Goal: Transaction & Acquisition: Obtain resource

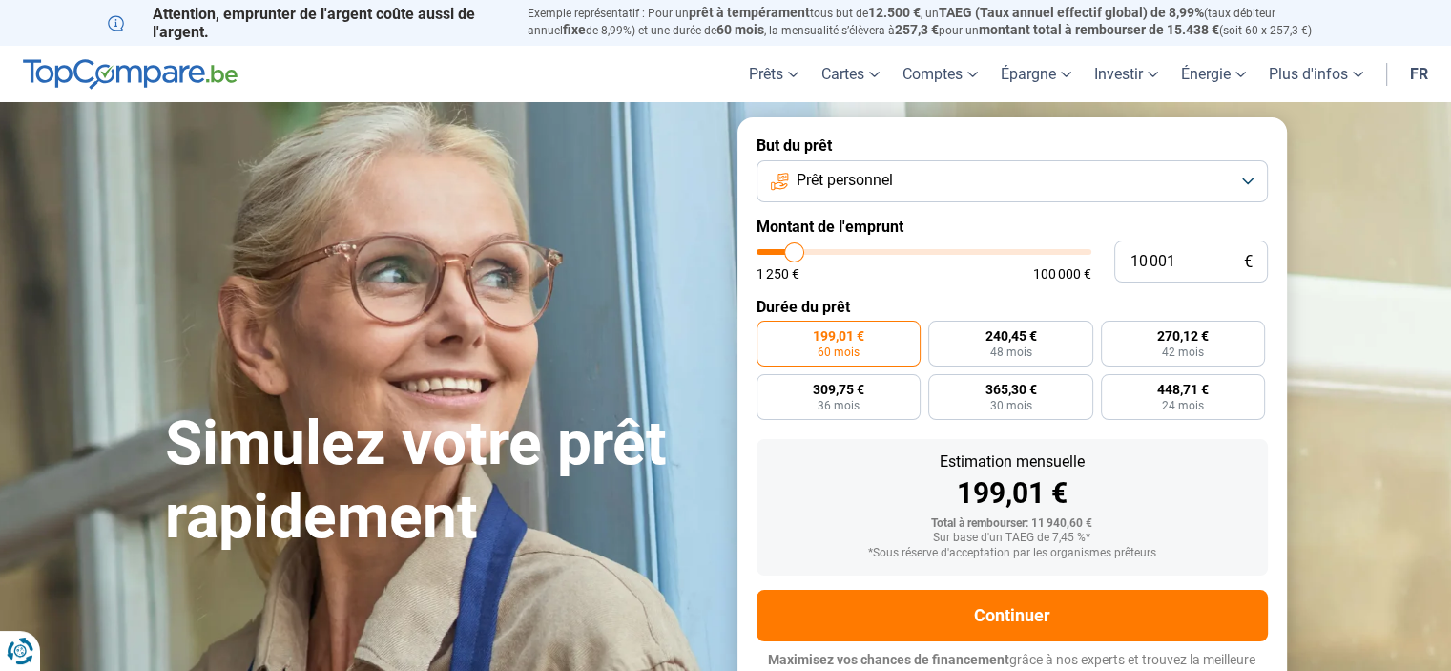
type input "10 500"
type input "10500"
type input "10 750"
type input "10750"
type input "11 250"
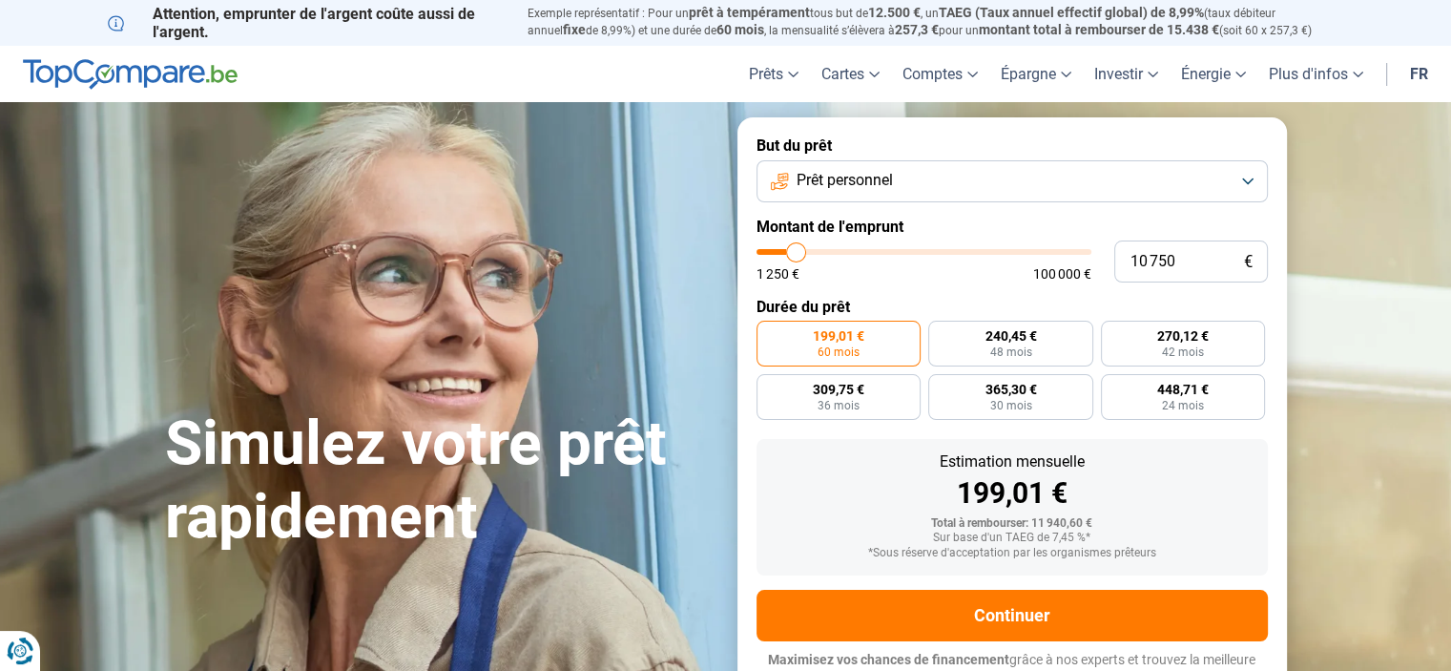
type input "11250"
type input "11 500"
type input "11500"
type input "11 750"
type input "11750"
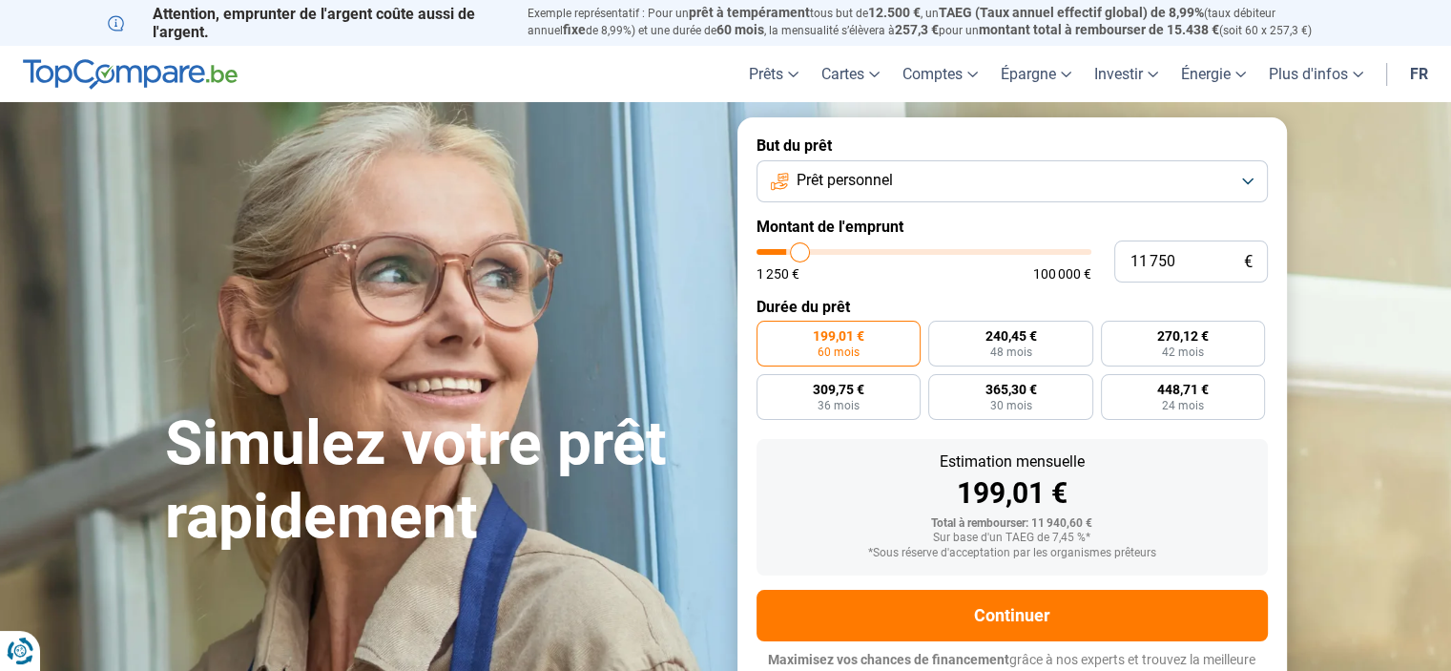
type input "12 000"
type input "12000"
type input "12 250"
type input "12250"
type input "12 500"
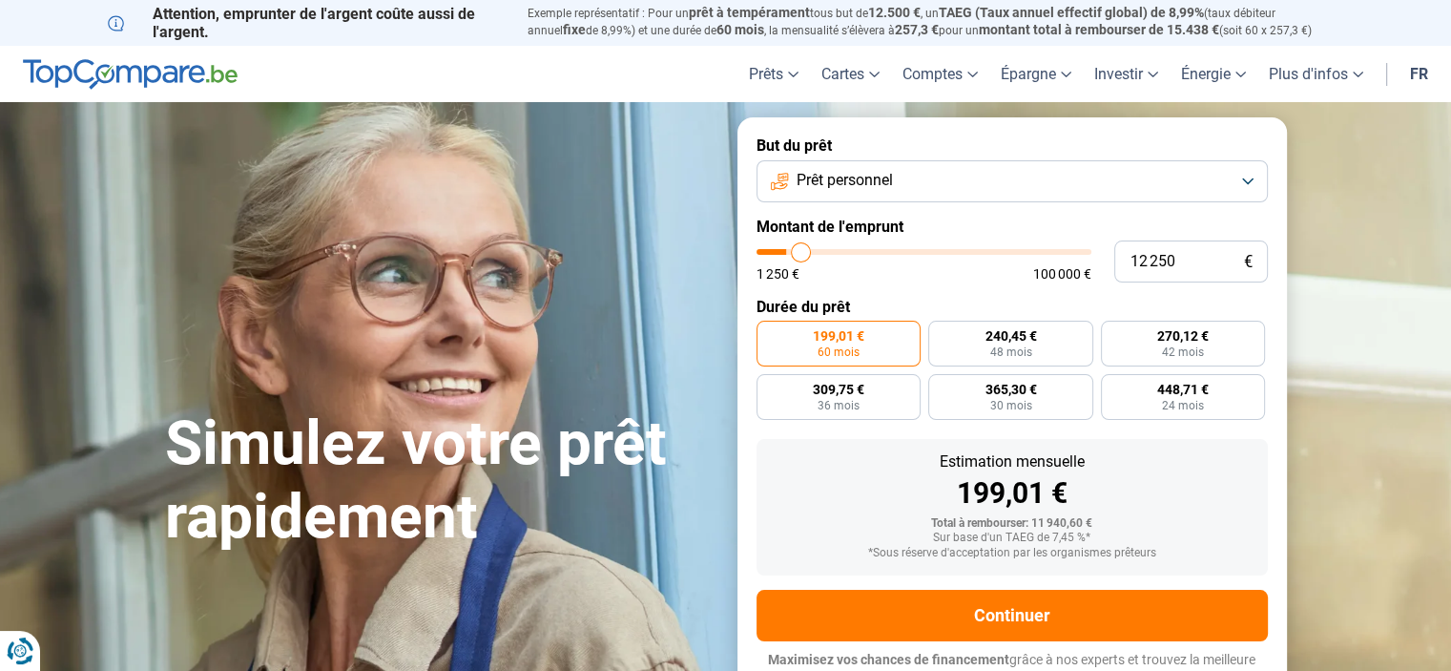
type input "12500"
type input "12 750"
type input "12750"
type input "13 000"
type input "13000"
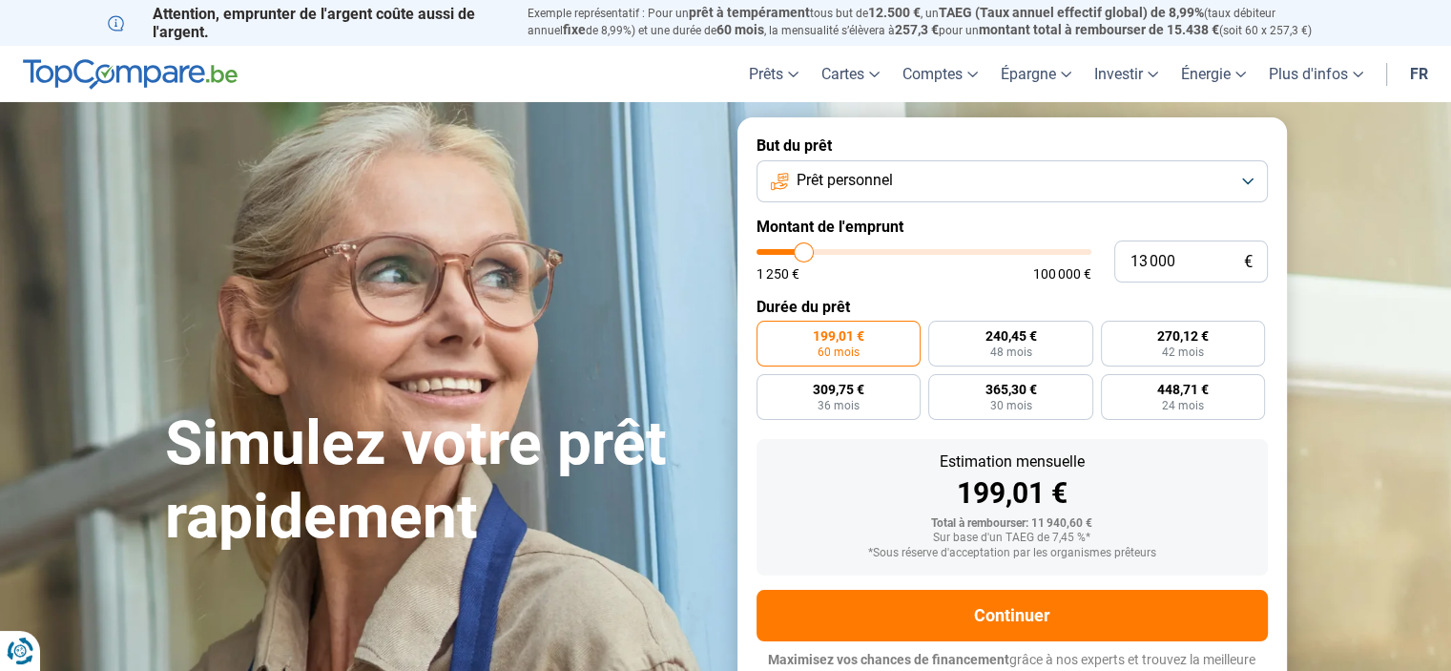
type input "13 500"
type input "13500"
type input "14 000"
type input "14000"
type input "14 750"
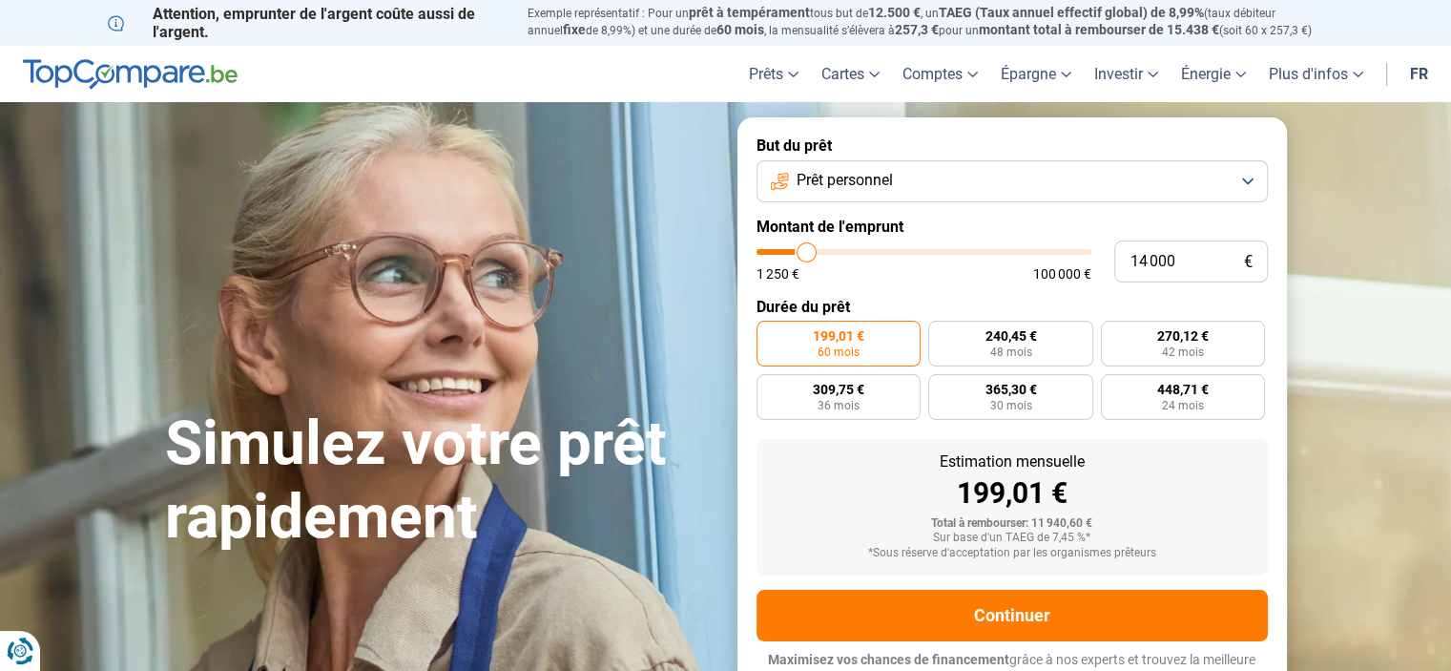
type input "14750"
type input "15 250"
type input "15250"
type input "15 500"
type input "15500"
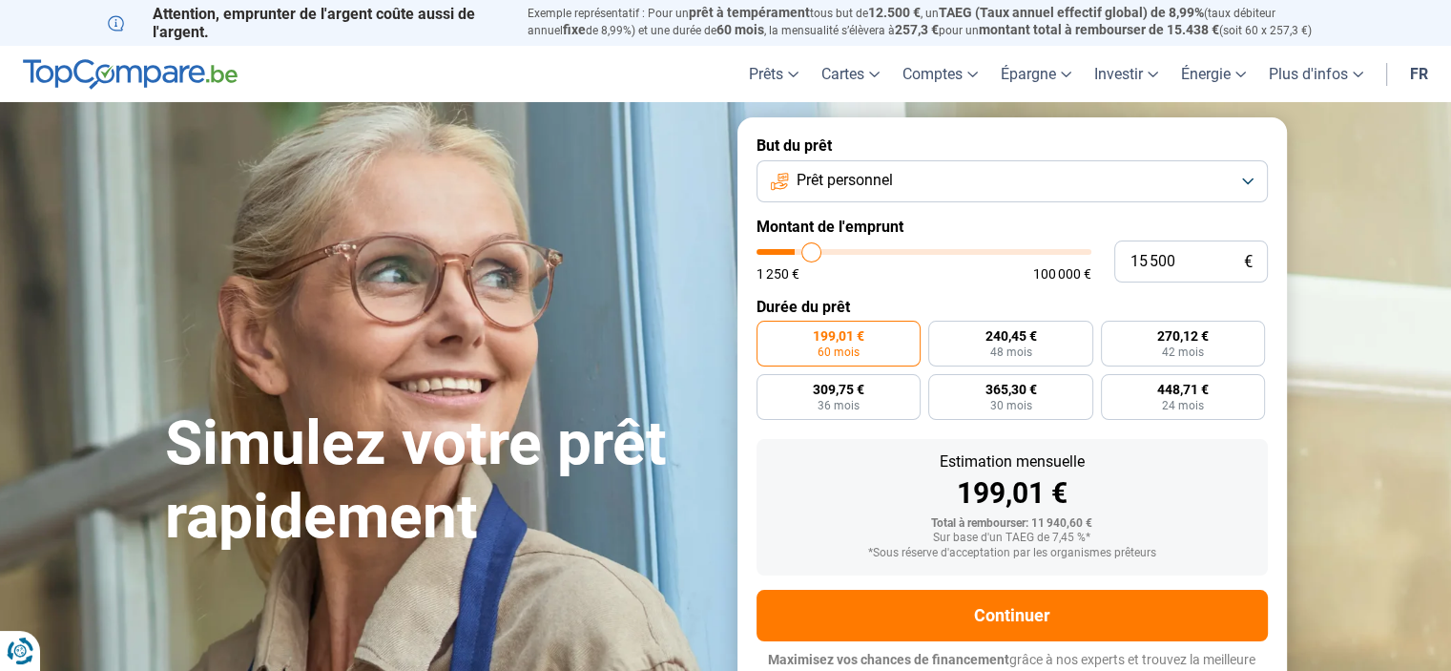
type input "15 750"
type input "15750"
type input "16 000"
type input "16000"
type input "16 250"
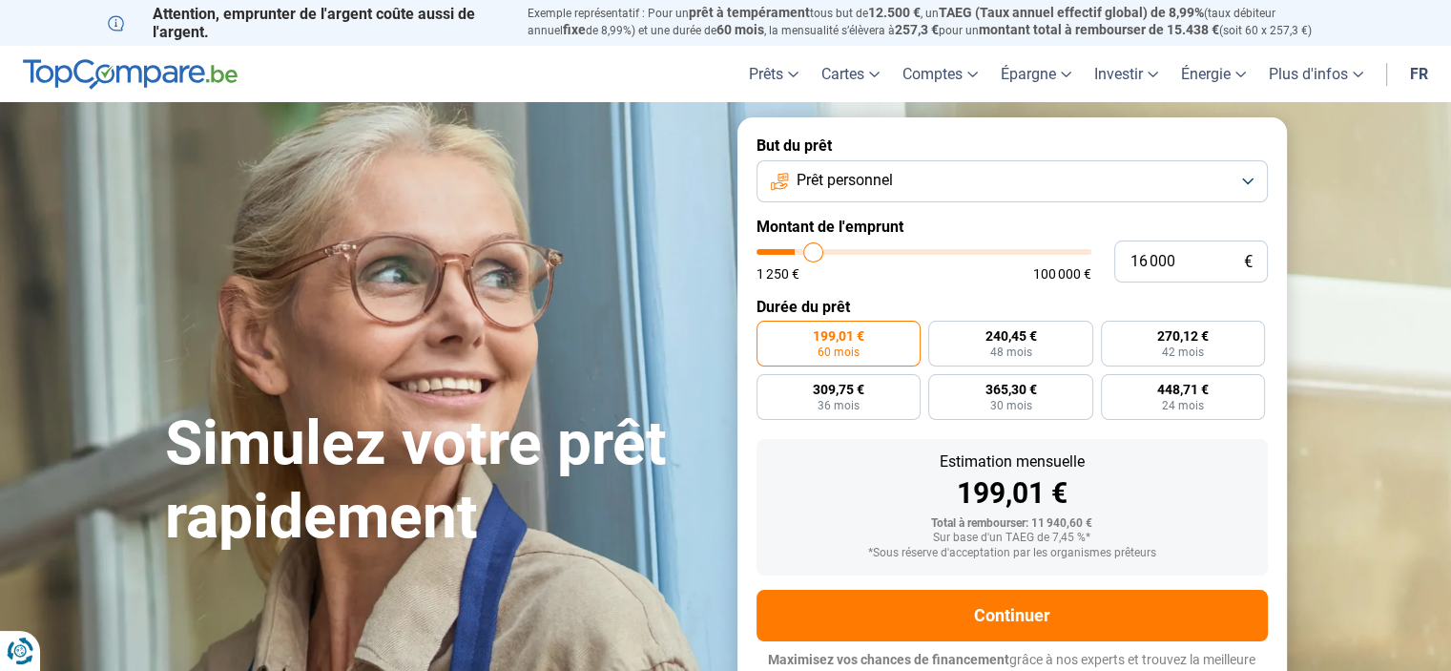
type input "16250"
type input "16 500"
type input "16500"
type input "16 750"
type input "16750"
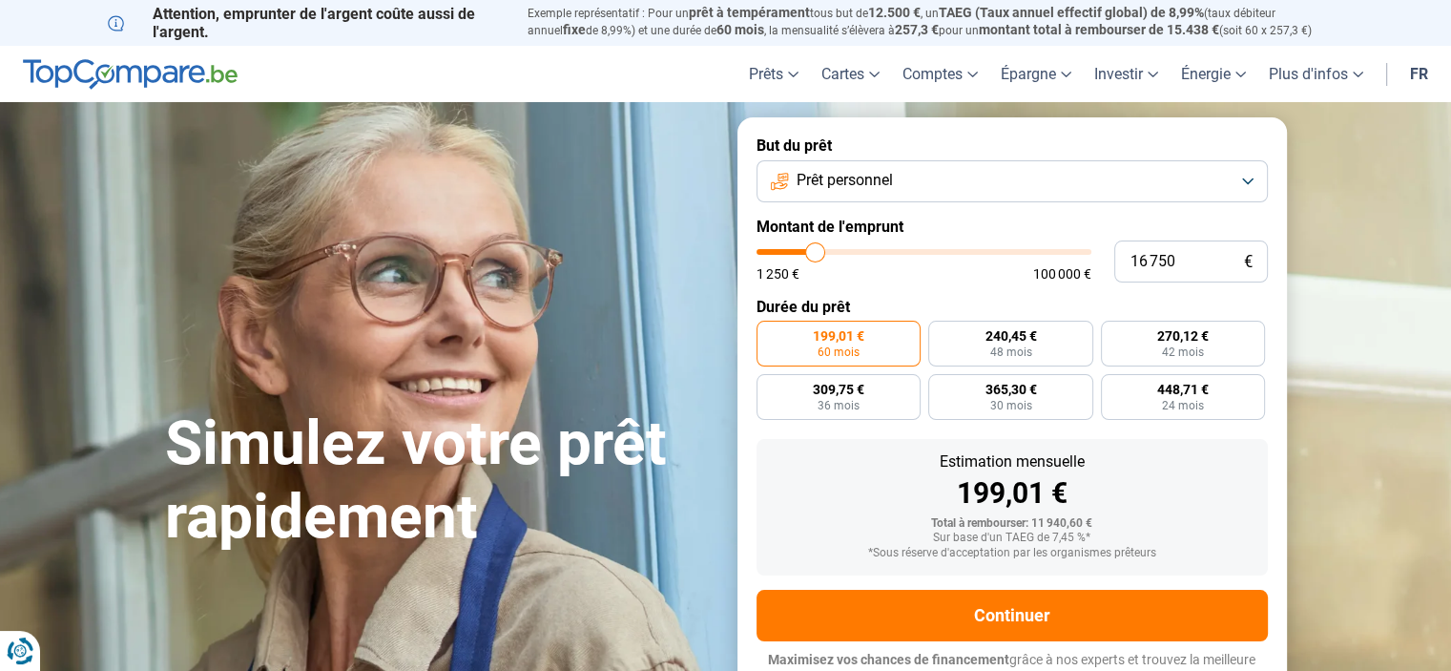
type input "17 250"
type input "17250"
type input "17 500"
type input "17500"
type input "17 750"
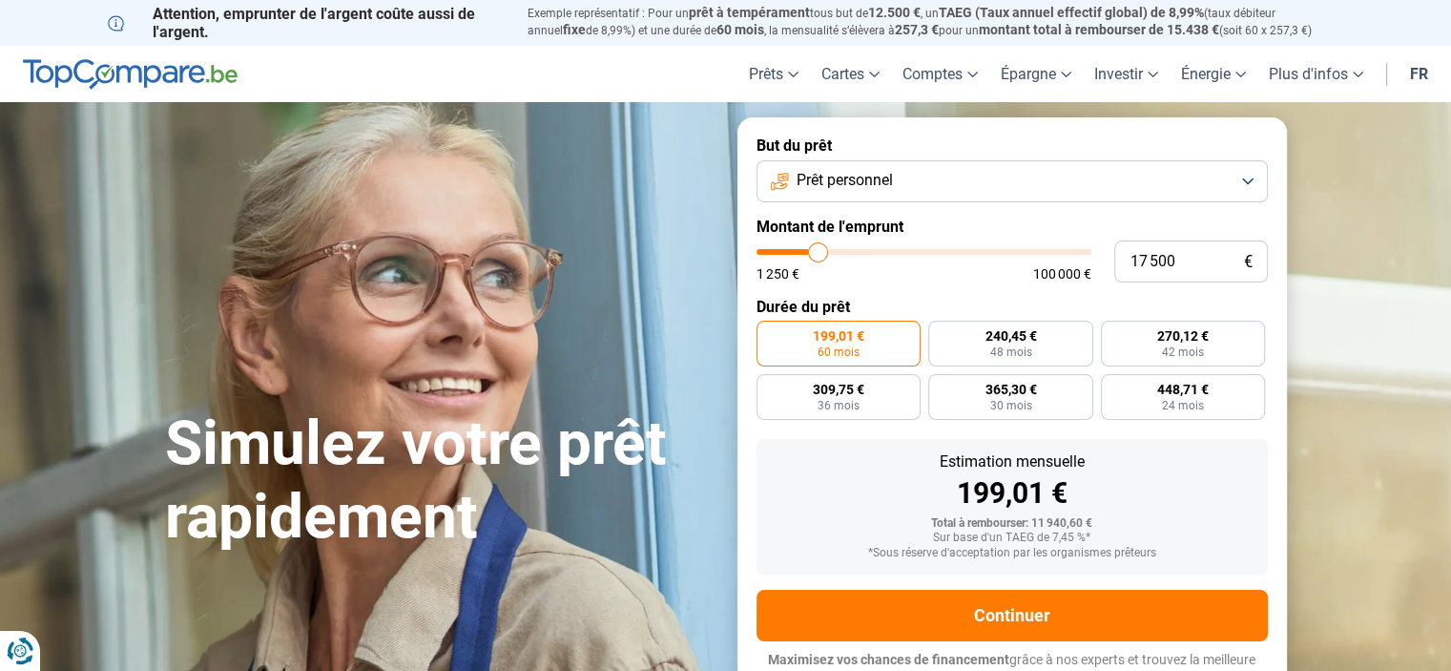
type input "17750"
type input "18 000"
type input "18000"
type input "18 250"
type input "18250"
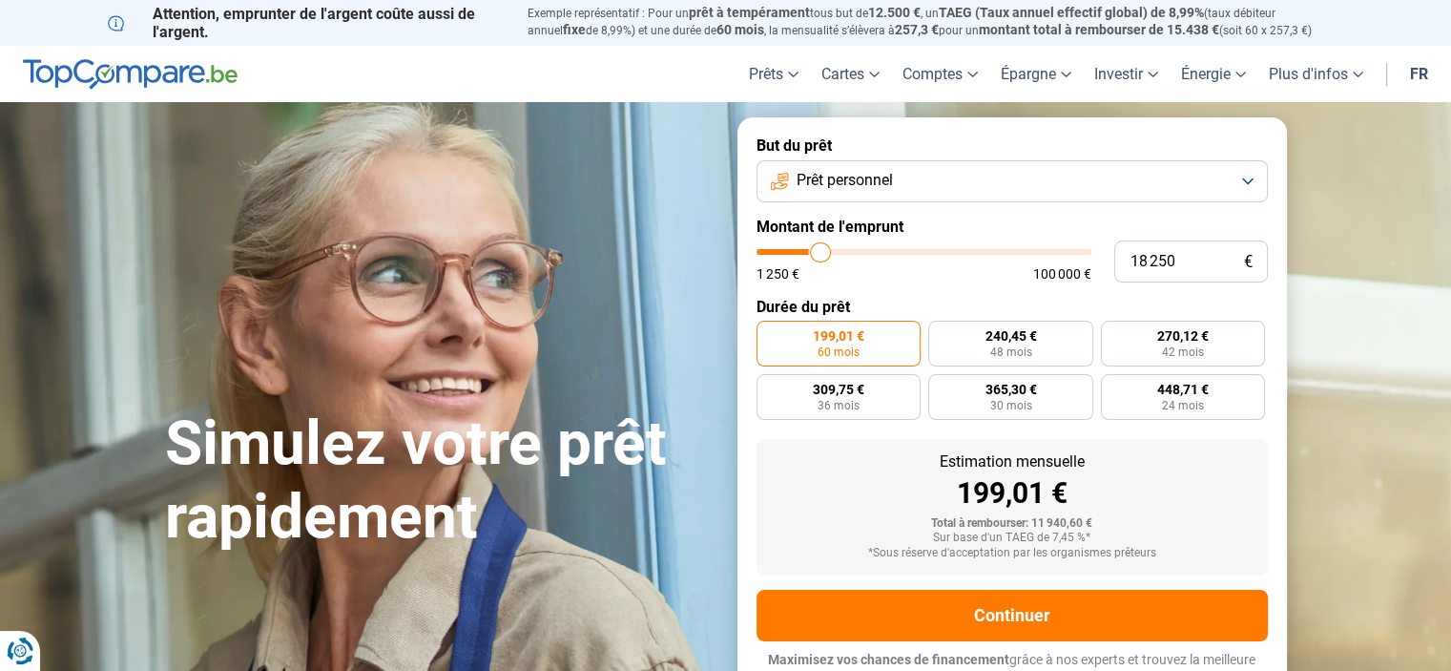
type input "18 500"
type input "18500"
type input "18 750"
type input "18750"
type input "19 000"
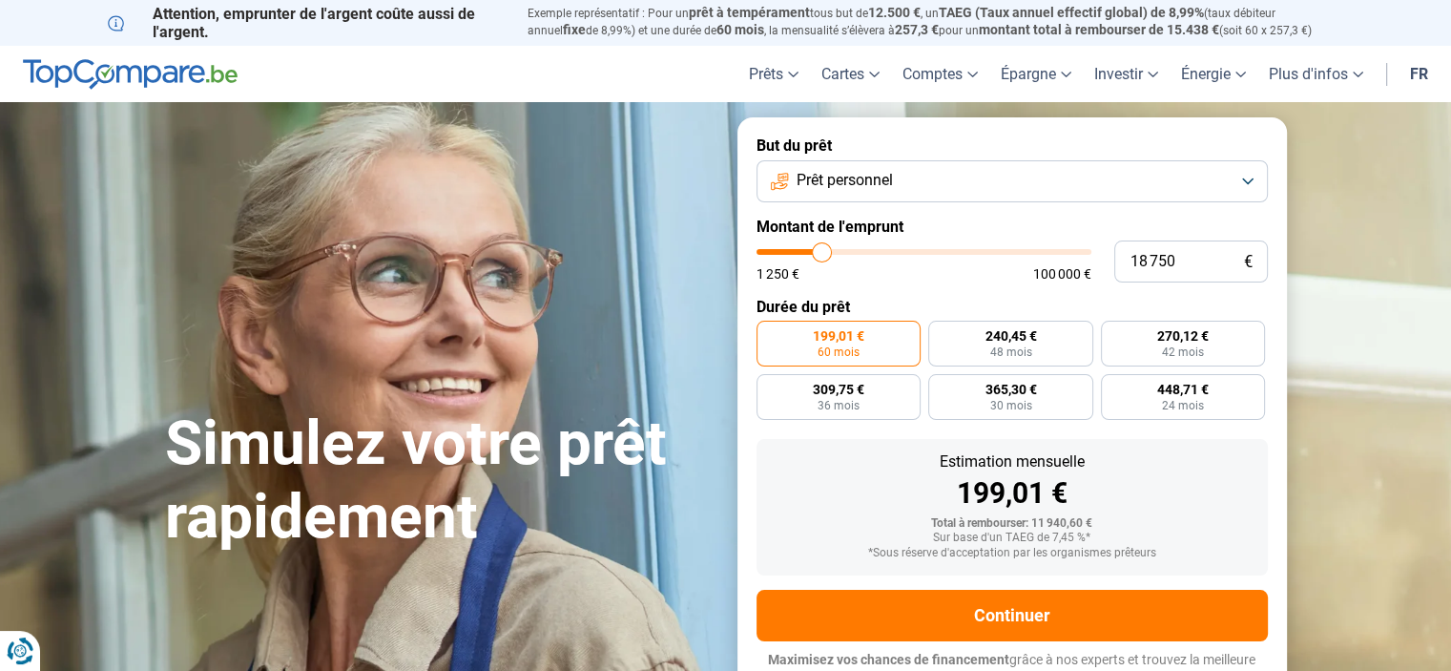
type input "19000"
type input "19 250"
type input "19250"
type input "19 500"
type input "19500"
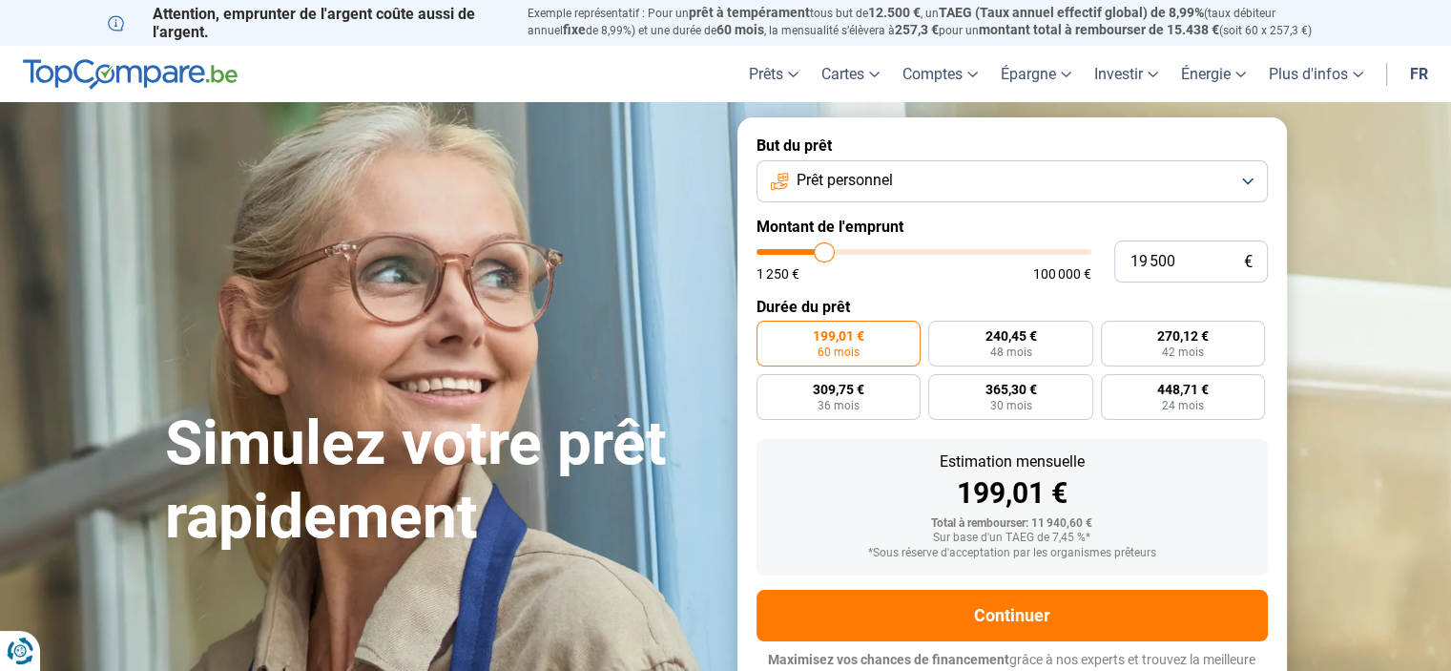
type input "19 750"
type input "19750"
type input "20 000"
type input "20000"
type input "20 250"
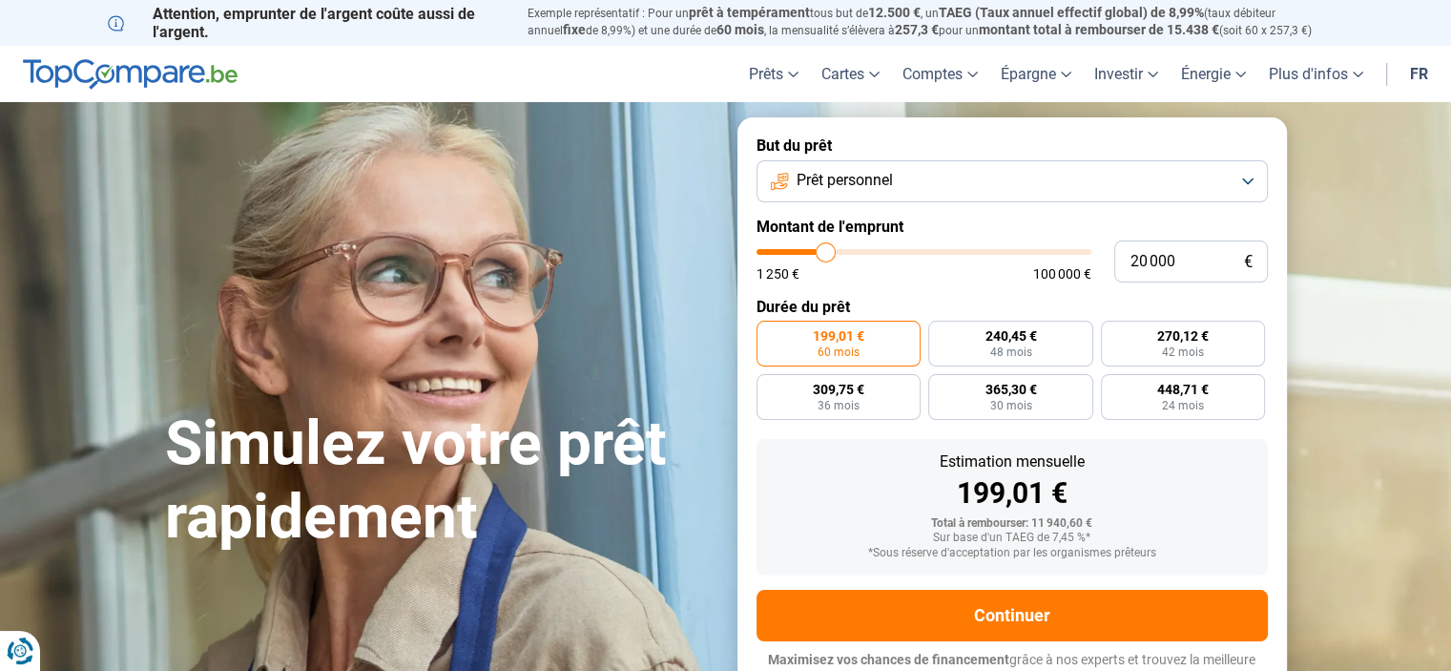
type input "20250"
type input "20 500"
type input "20500"
type input "20 250"
type input "20250"
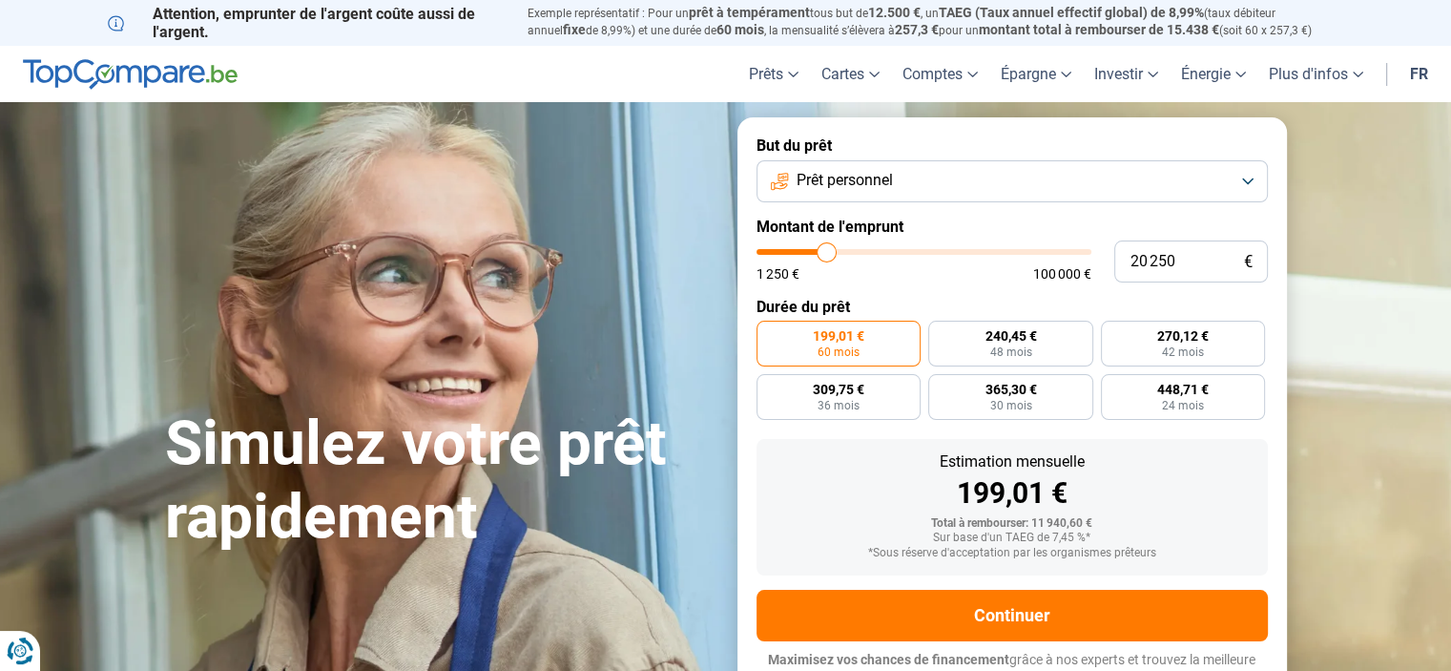
type input "20 000"
type input "20000"
type input "19 750"
type input "19750"
type input "19 500"
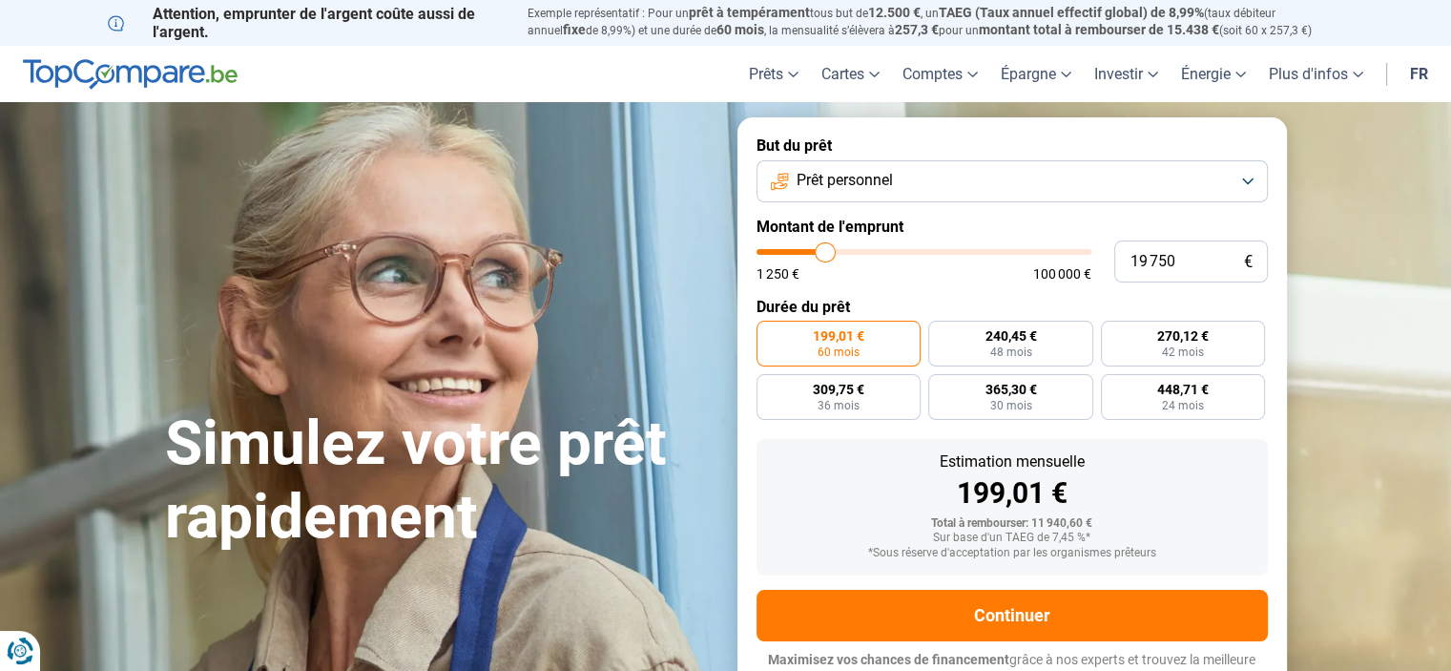
type input "19500"
type input "19 250"
type input "19250"
type input "19 000"
type input "19000"
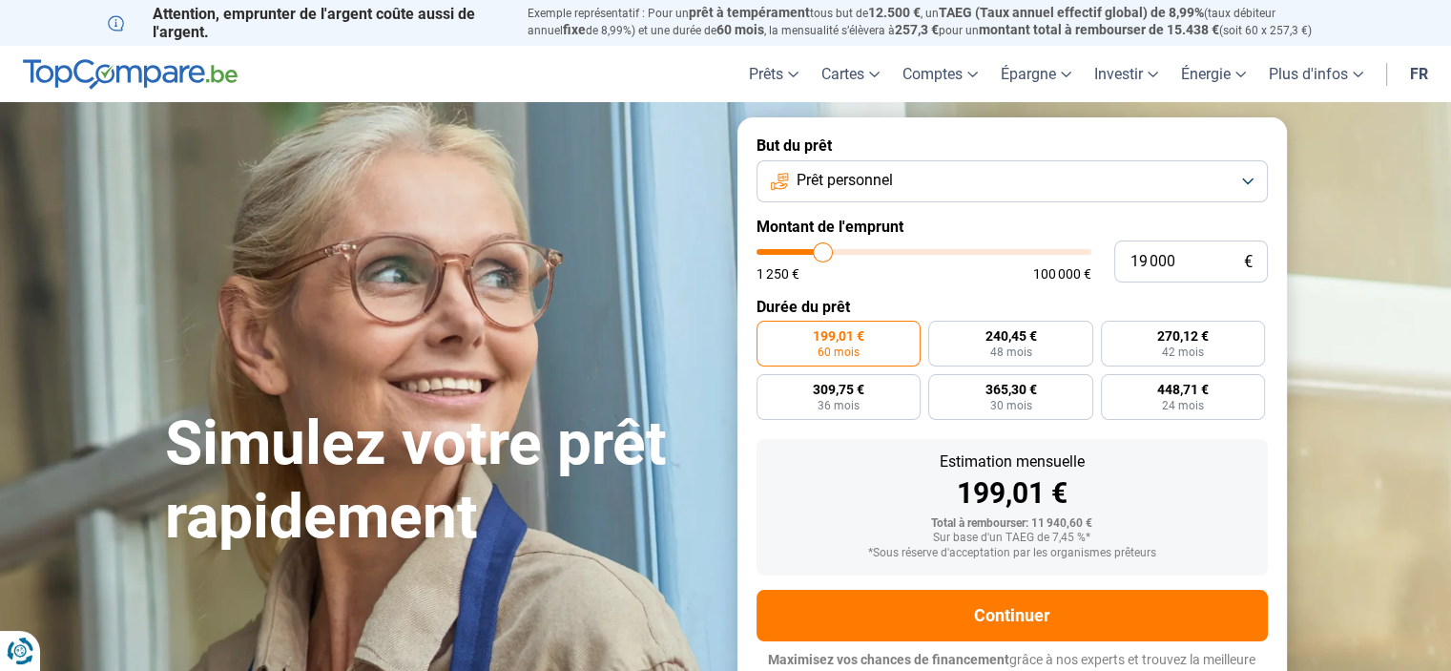
type input "18 750"
type input "18750"
type input "18 500"
type input "18500"
type input "18 250"
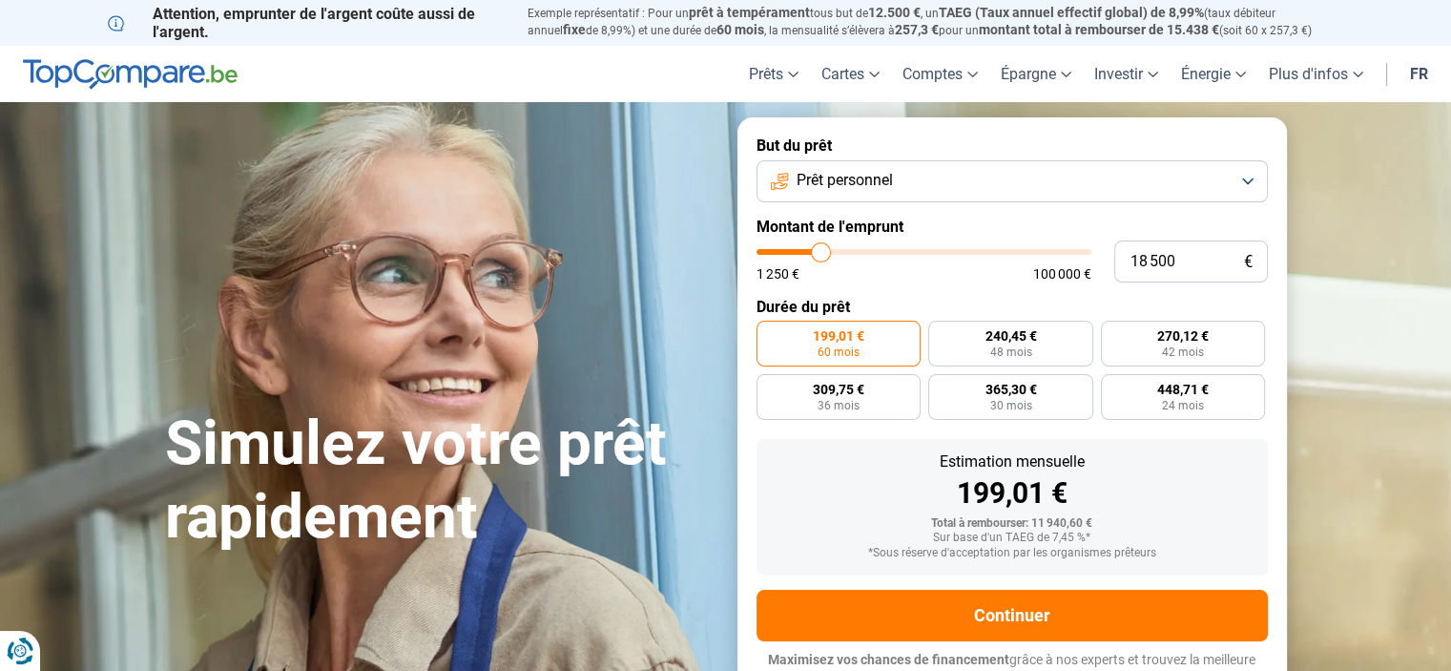
type input "18250"
type input "18 000"
type input "18000"
type input "17 750"
type input "17750"
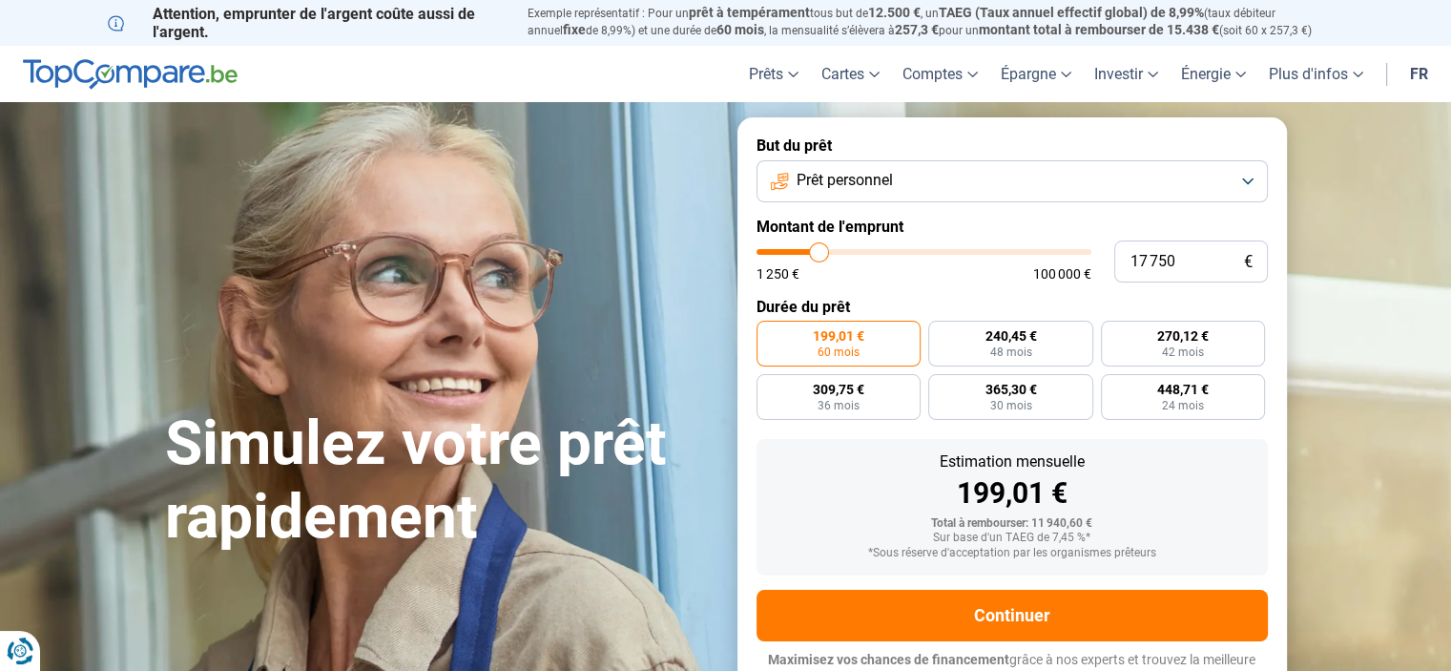
type input "17 500"
type input "17500"
type input "17 000"
type input "17000"
type input "16 250"
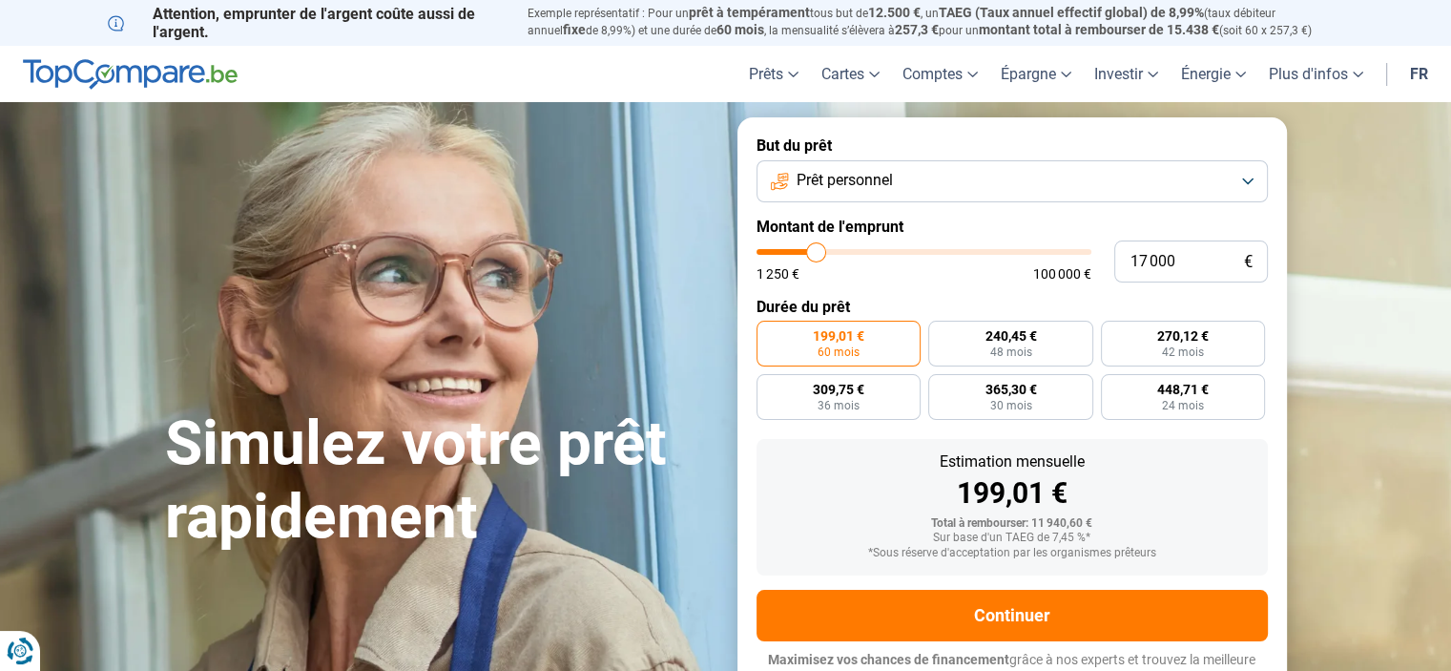
type input "16250"
type input "16 000"
type input "16000"
type input "15 750"
type input "15750"
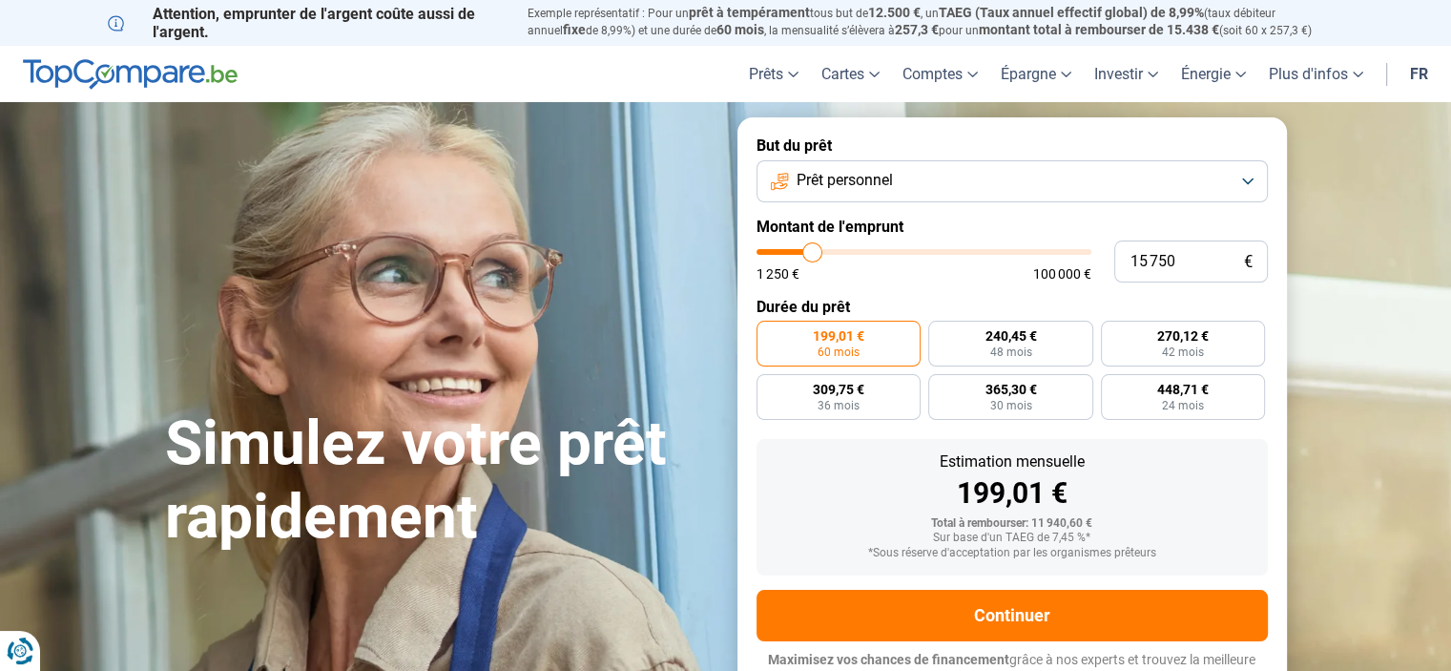
type input "15 500"
type input "15500"
type input "15 250"
type input "15250"
type input "15 000"
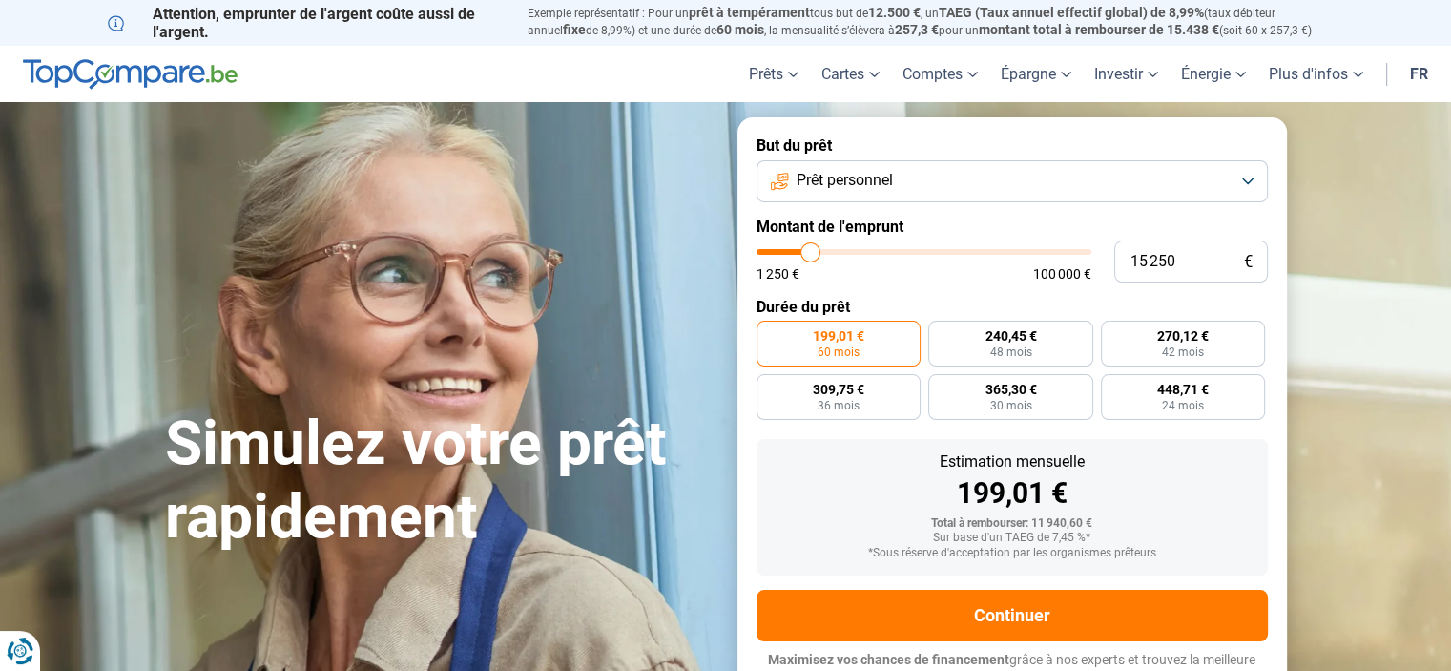
type input "15000"
type input "14 500"
type input "14500"
type input "14 000"
type input "14000"
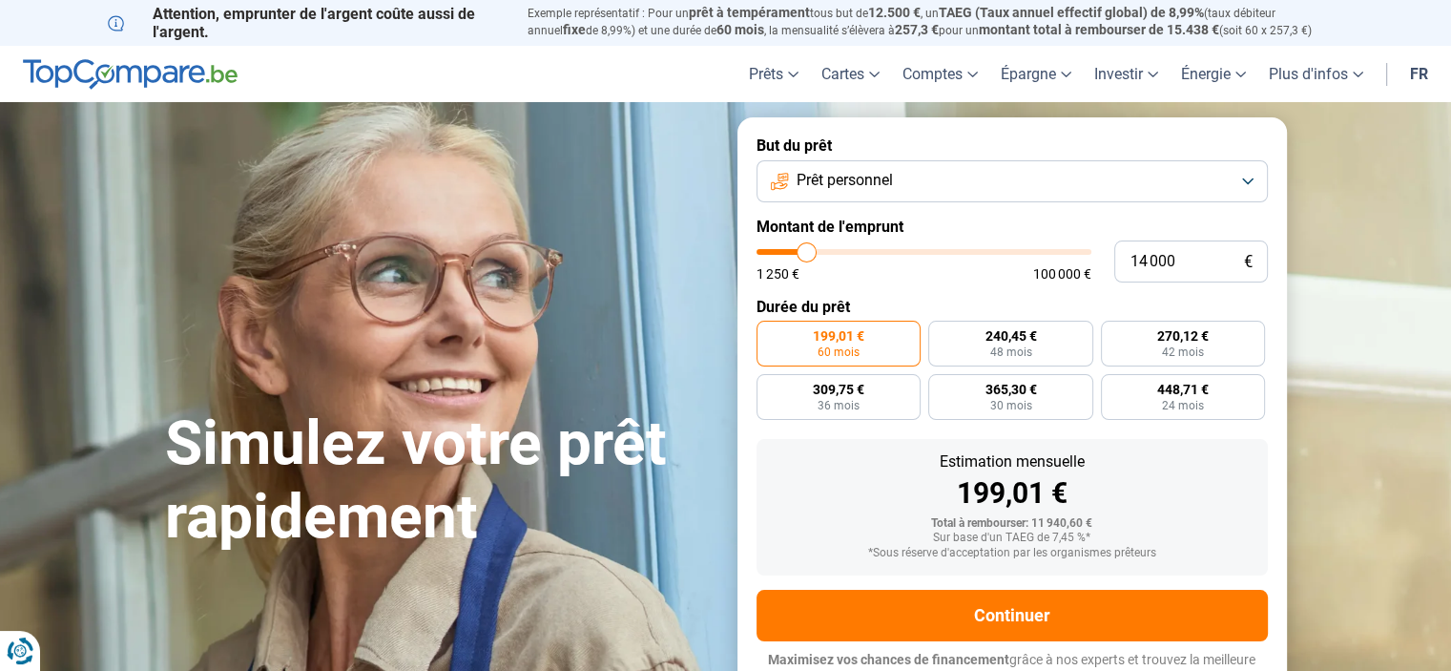
type input "13 500"
type input "13500"
type input "13 250"
type input "13250"
type input "13 000"
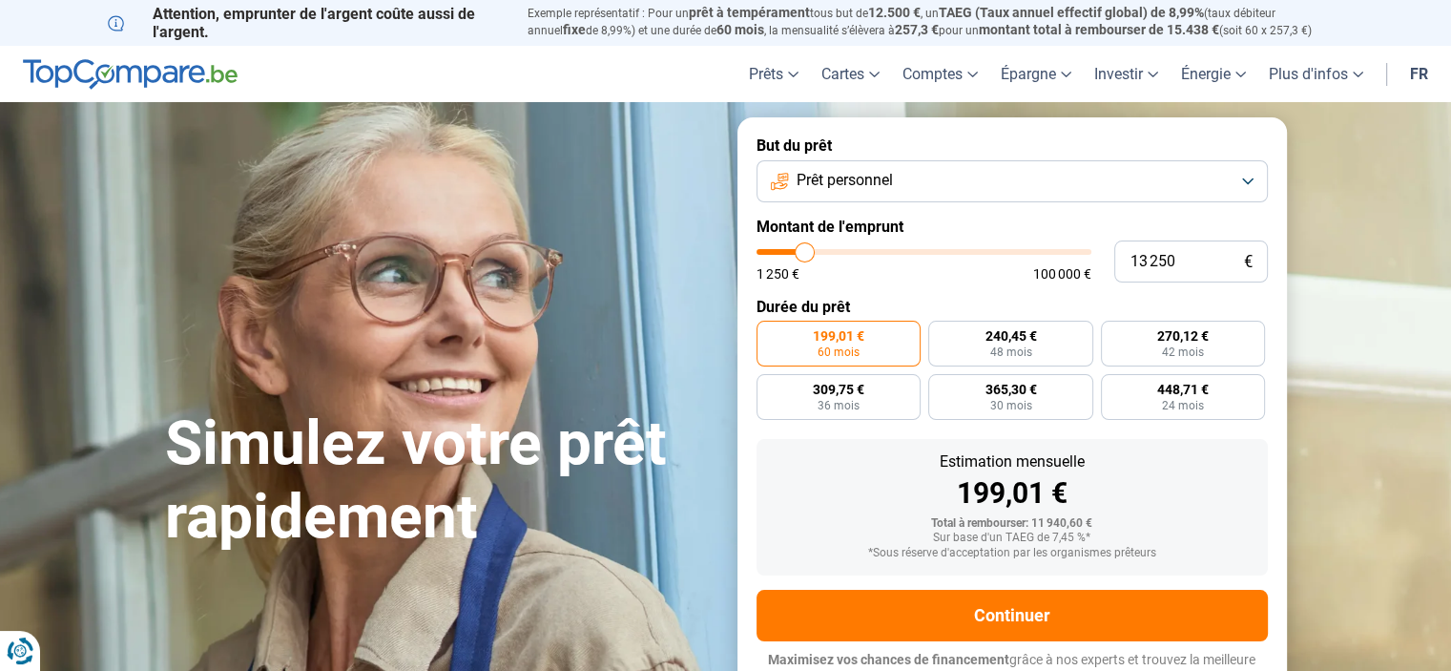
type input "13000"
type input "12 750"
type input "12750"
type input "12 500"
type input "12500"
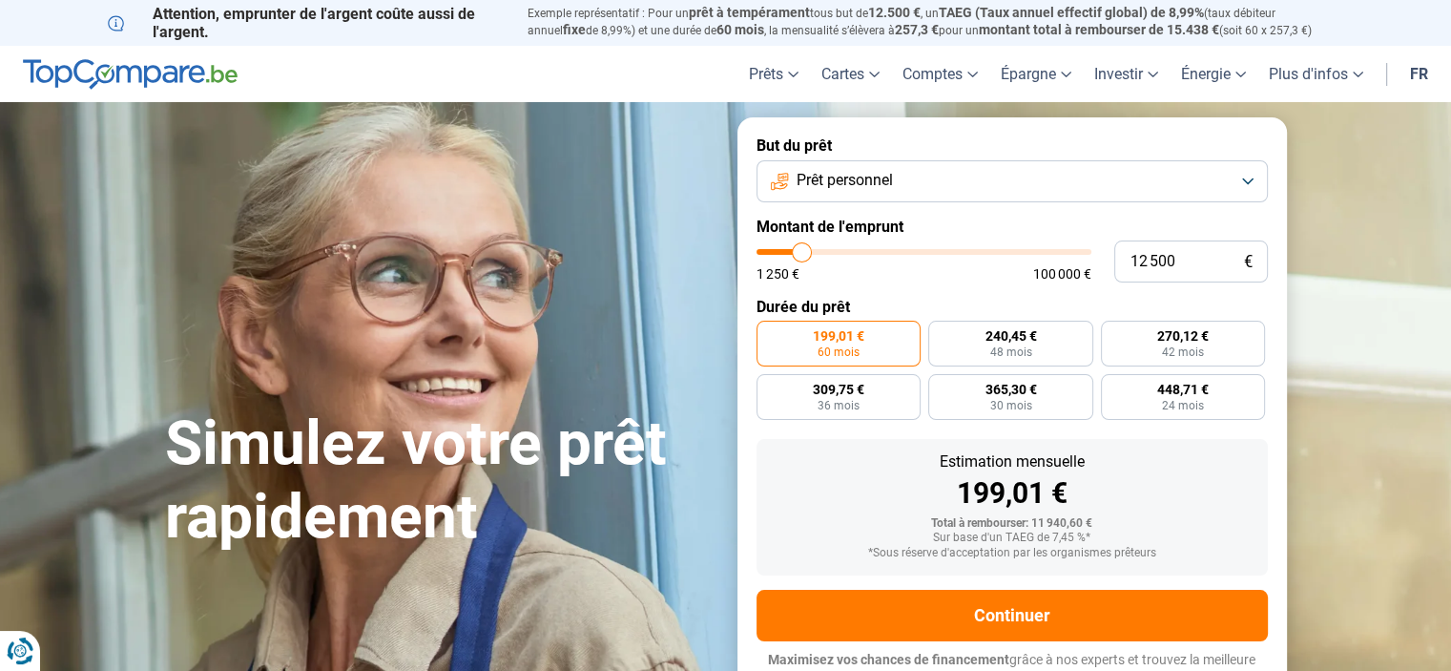
type input "12 250"
type input "12250"
type input "12 000"
type input "12000"
type input "11 750"
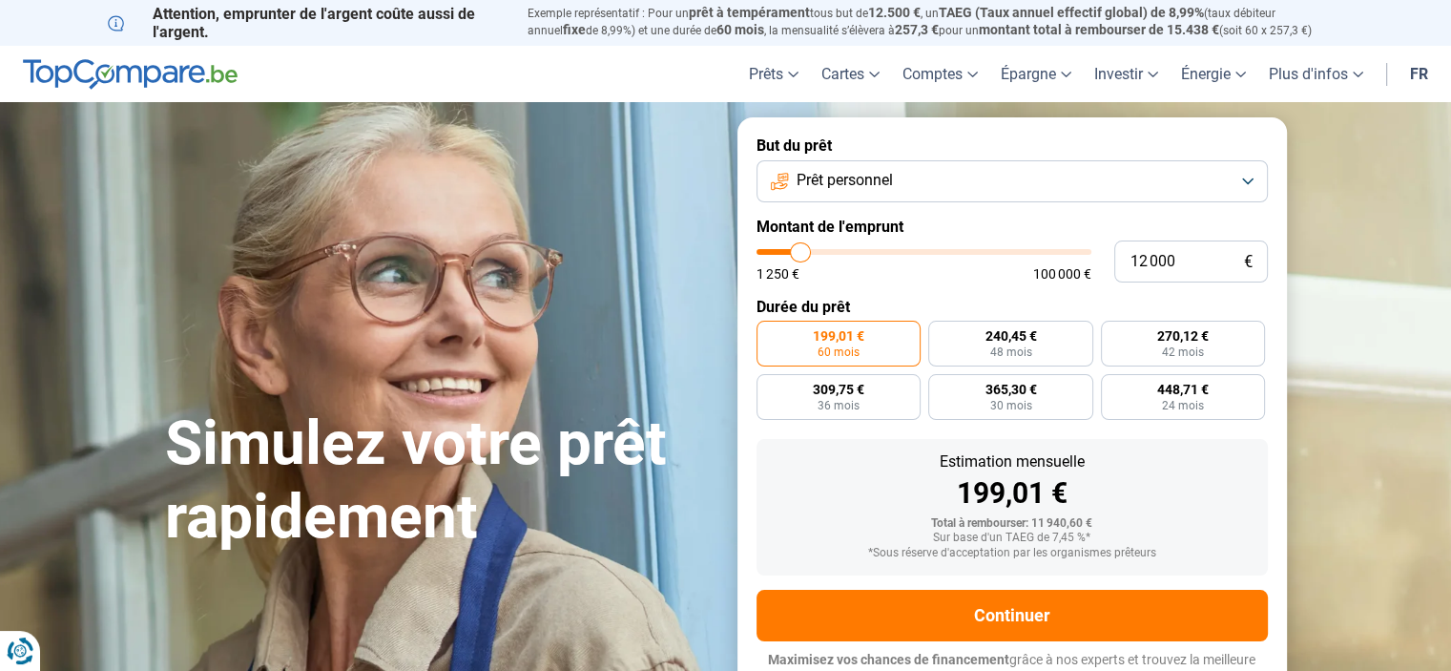
type input "11750"
type input "11 500"
type input "11500"
type input "11 250"
type input "11250"
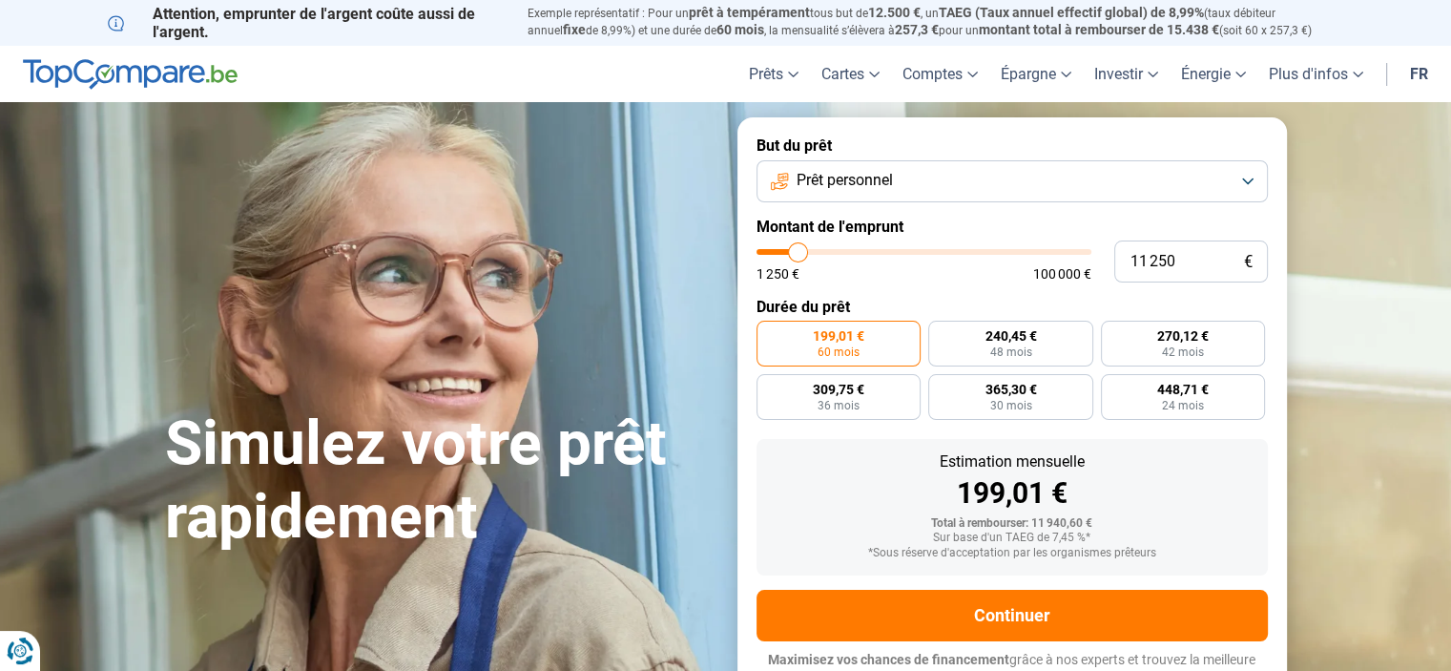
type input "11 000"
type input "11000"
type input "10 750"
type input "10750"
type input "10 500"
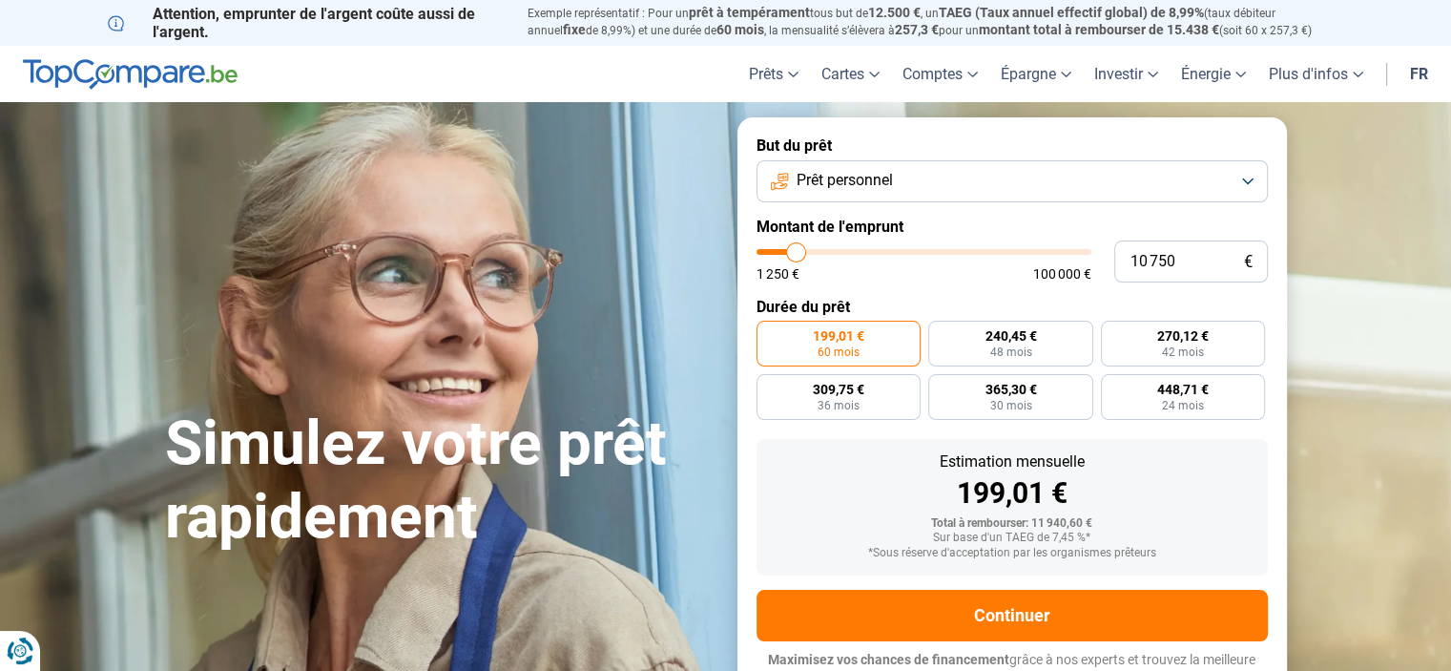
type input "10500"
type input "9 750"
type input "9750"
type input "9 500"
type input "9500"
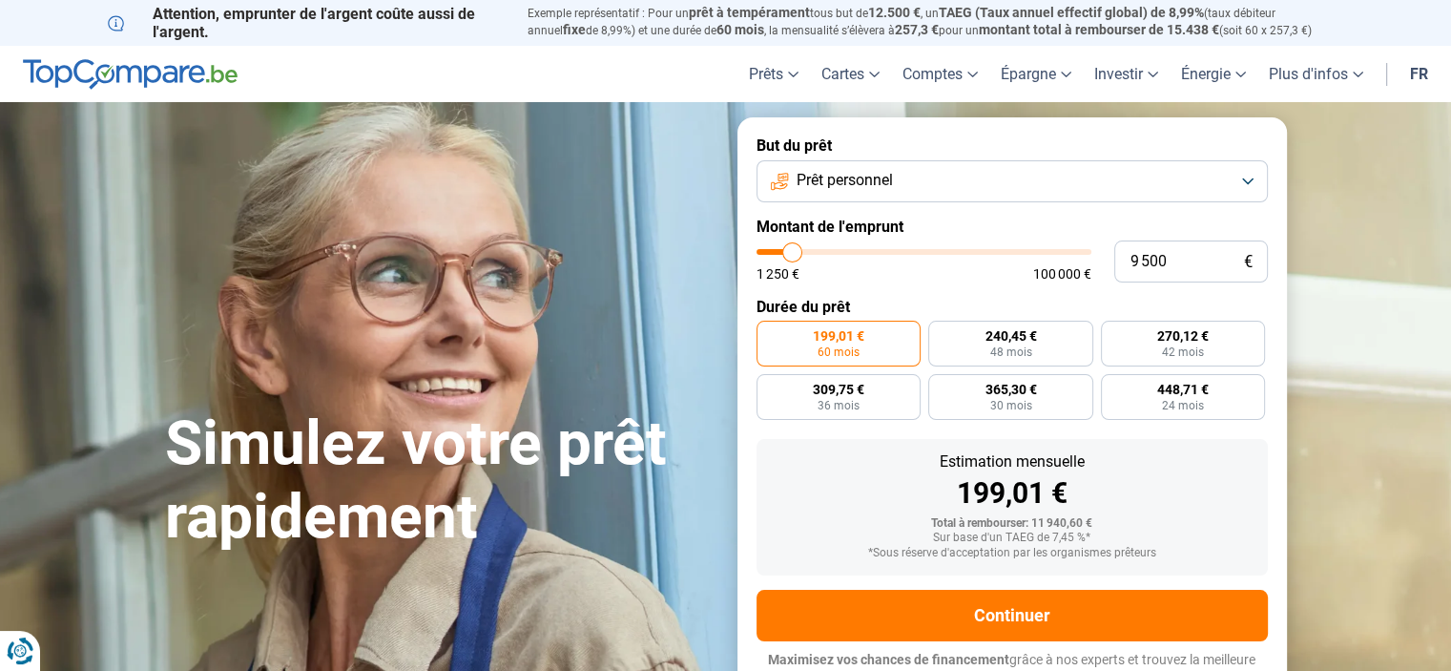
type input "9 250"
type input "9250"
type input "9 000"
type input "9000"
type input "8 750"
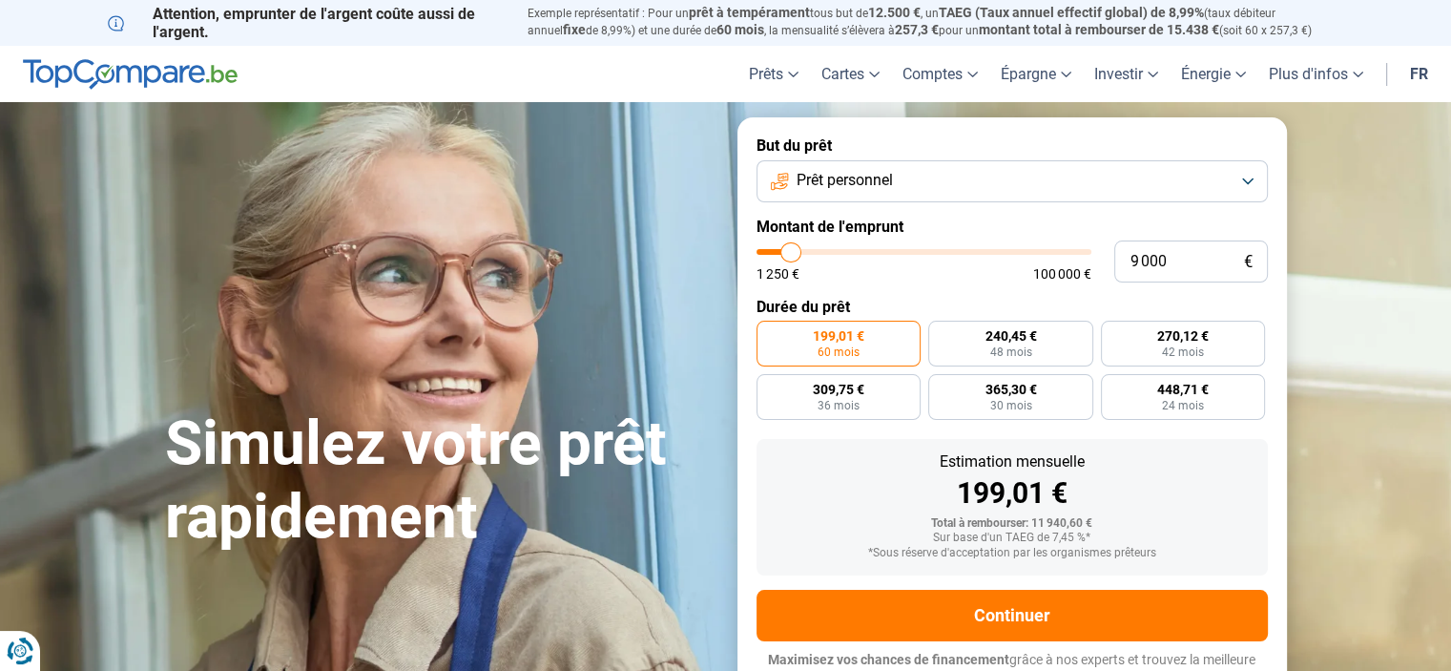
type input "8750"
type input "8 500"
type input "8500"
type input "8 250"
type input "8250"
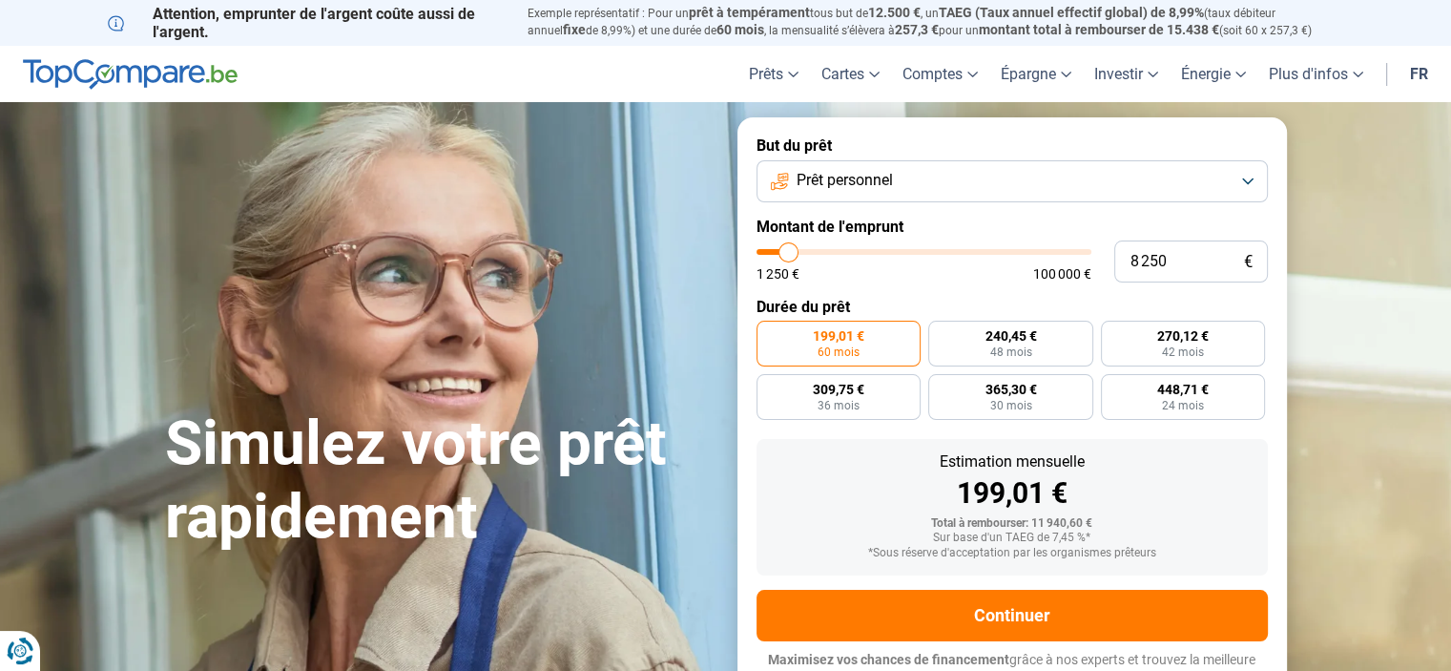
type input "8 000"
type input "8000"
type input "7 750"
type input "7750"
type input "7 250"
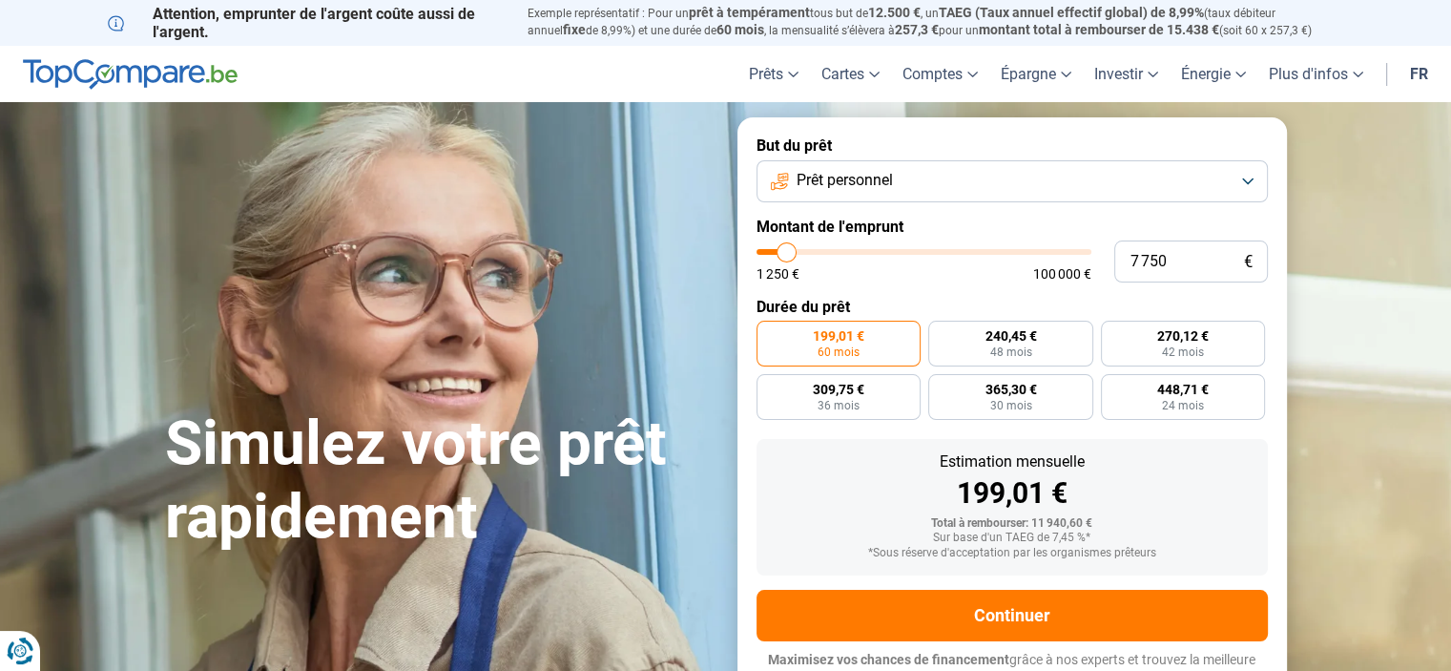
type input "7250"
type input "7 000"
type input "7000"
type input "6 750"
type input "6750"
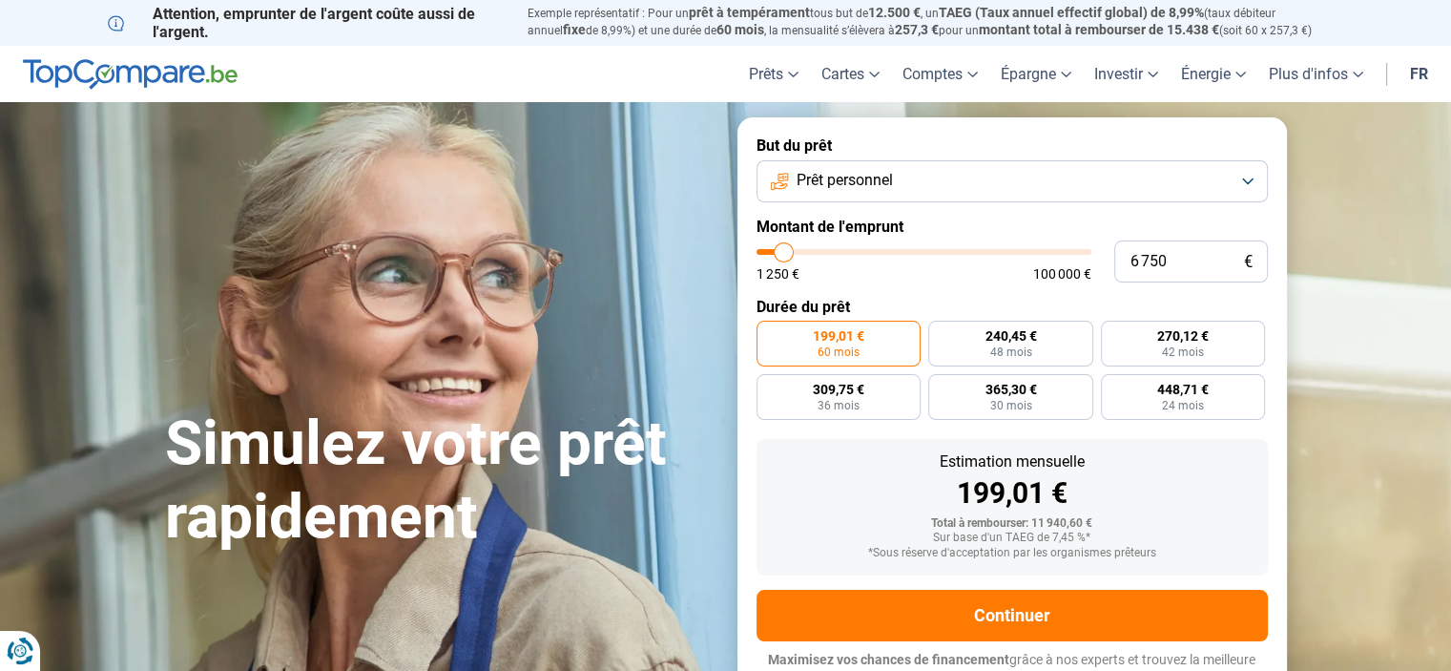
type input "6 500"
type input "6500"
type input "6 250"
type input "6250"
type input "6 000"
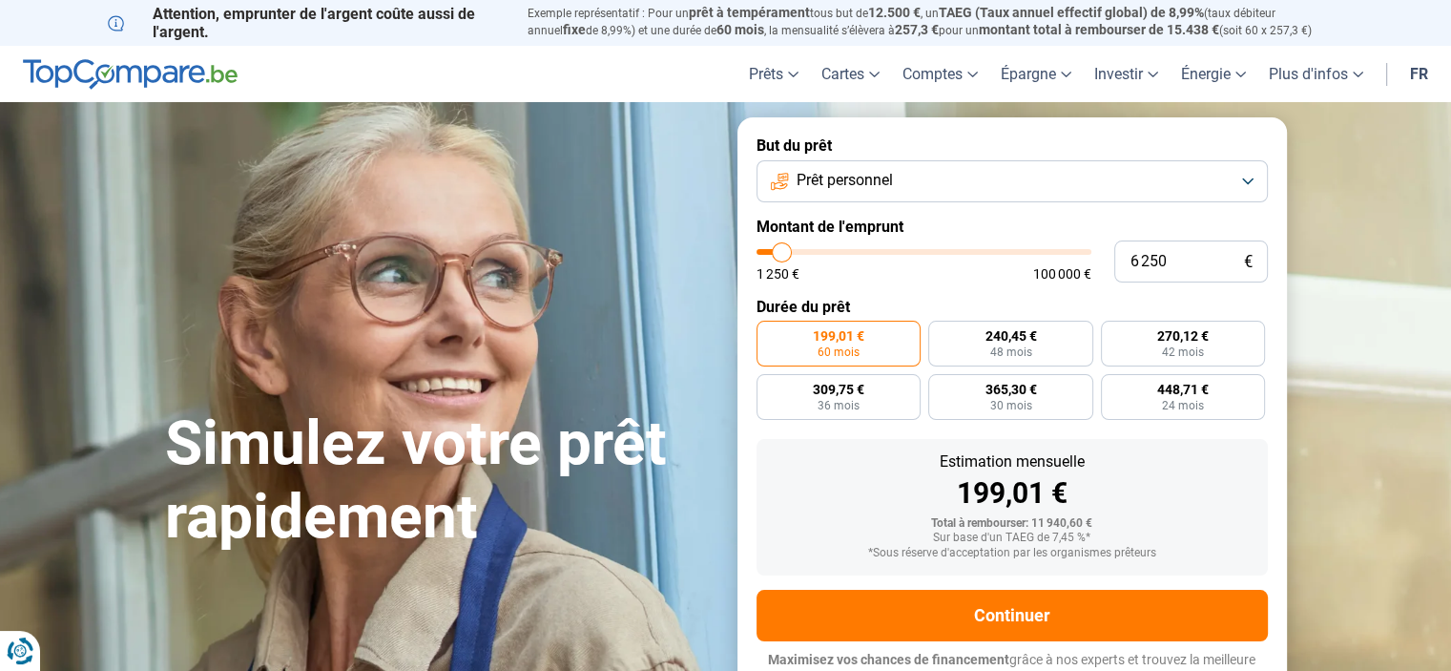
type input "6000"
type input "5 750"
type input "5750"
type input "5 500"
type input "5500"
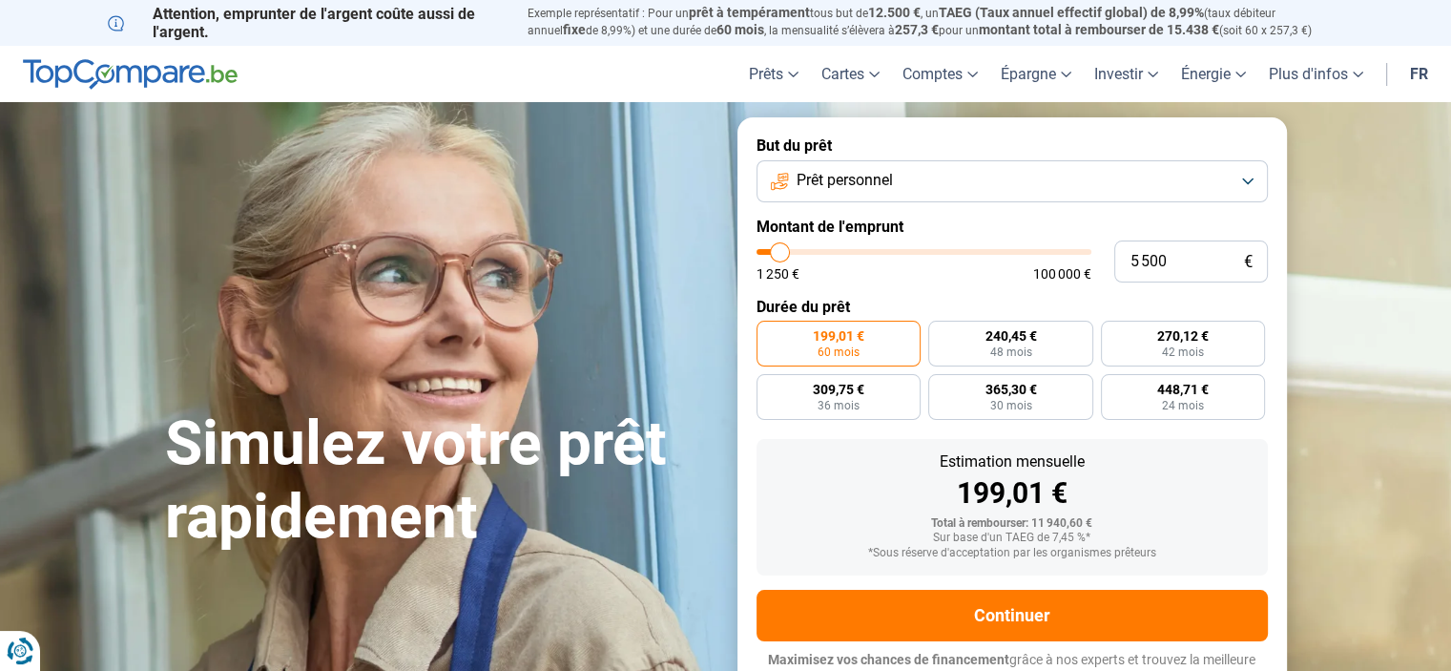
type input "5 000"
type input "5000"
type input "4 750"
type input "4750"
type input "4 500"
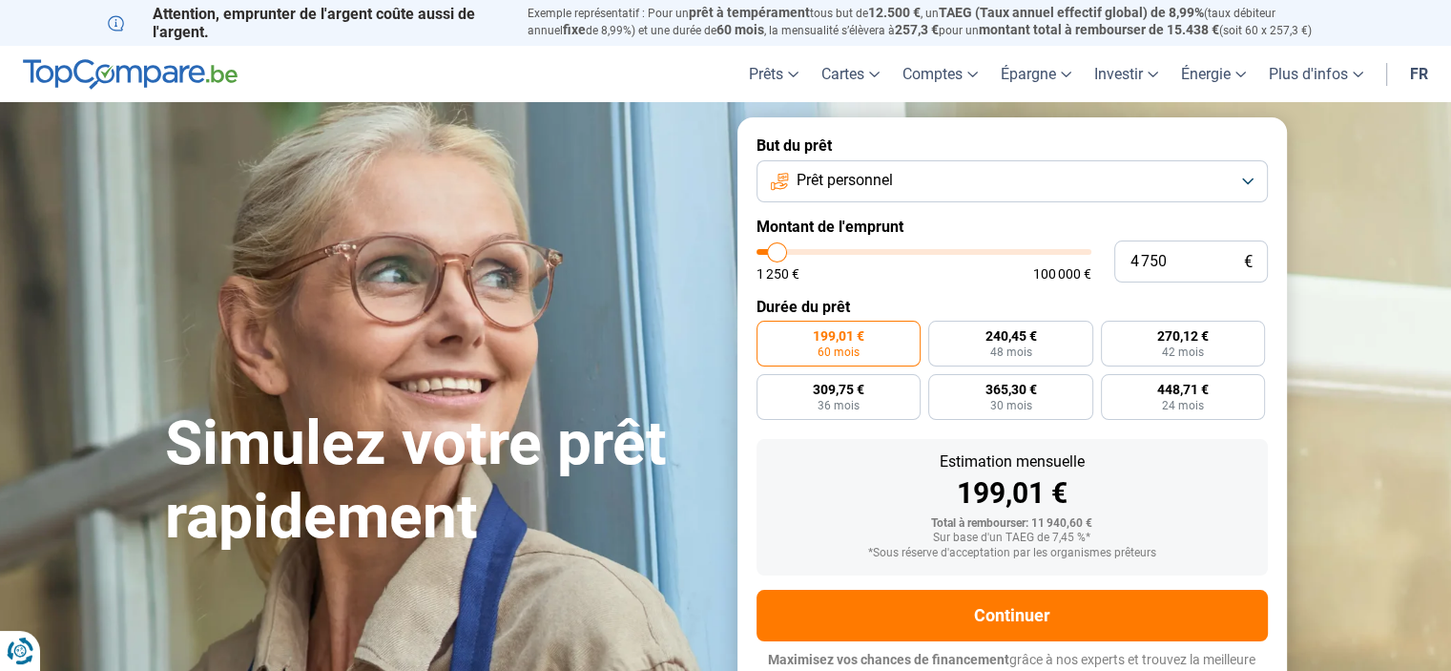
type input "4500"
type input "4 250"
type input "4250"
type input "4 000"
type input "4000"
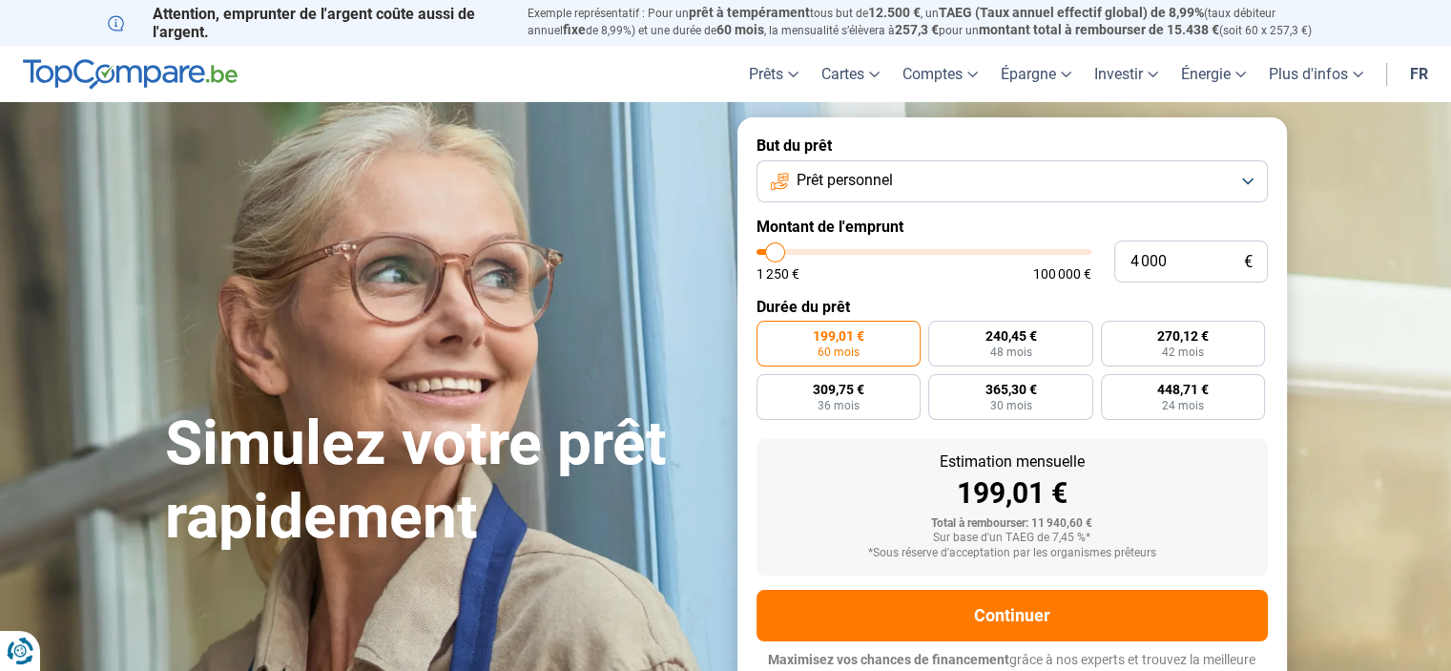
type input "3 750"
type input "3750"
type input "3 500"
type input "3500"
type input "3 250"
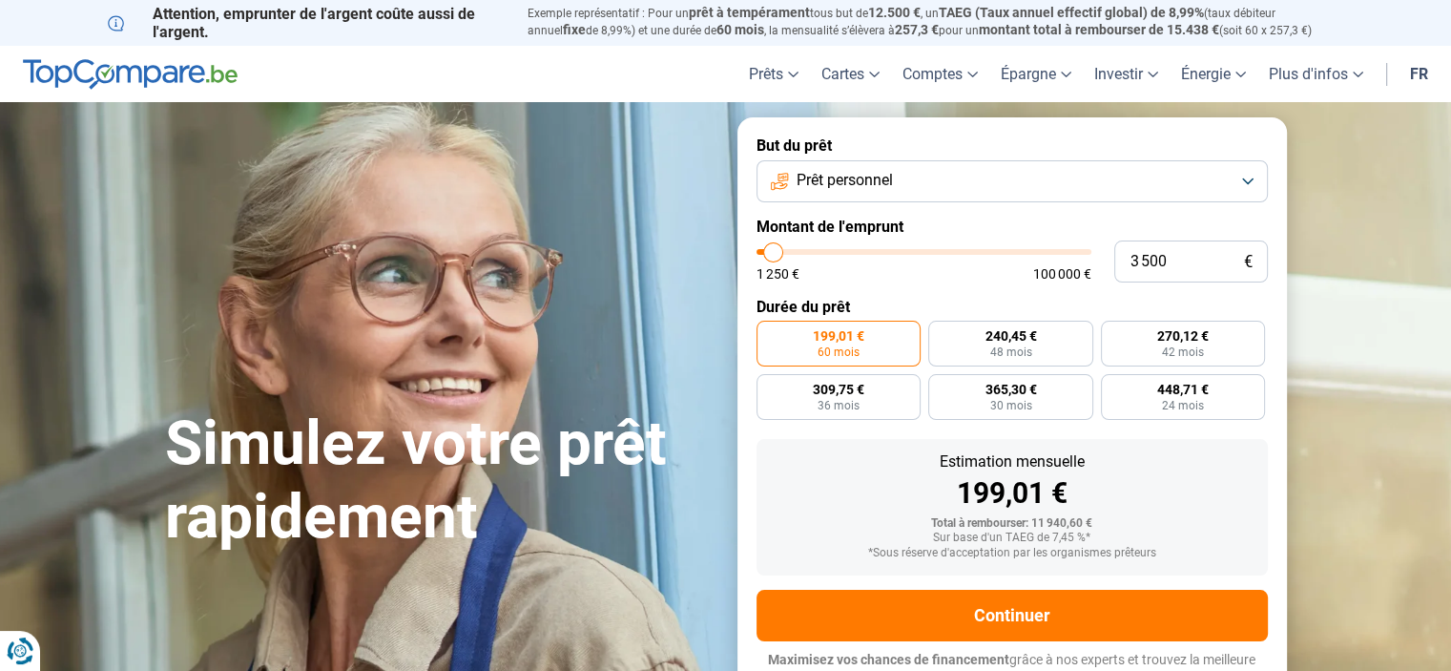
type input "3250"
type input "3 000"
type input "3000"
type input "2 750"
type input "2750"
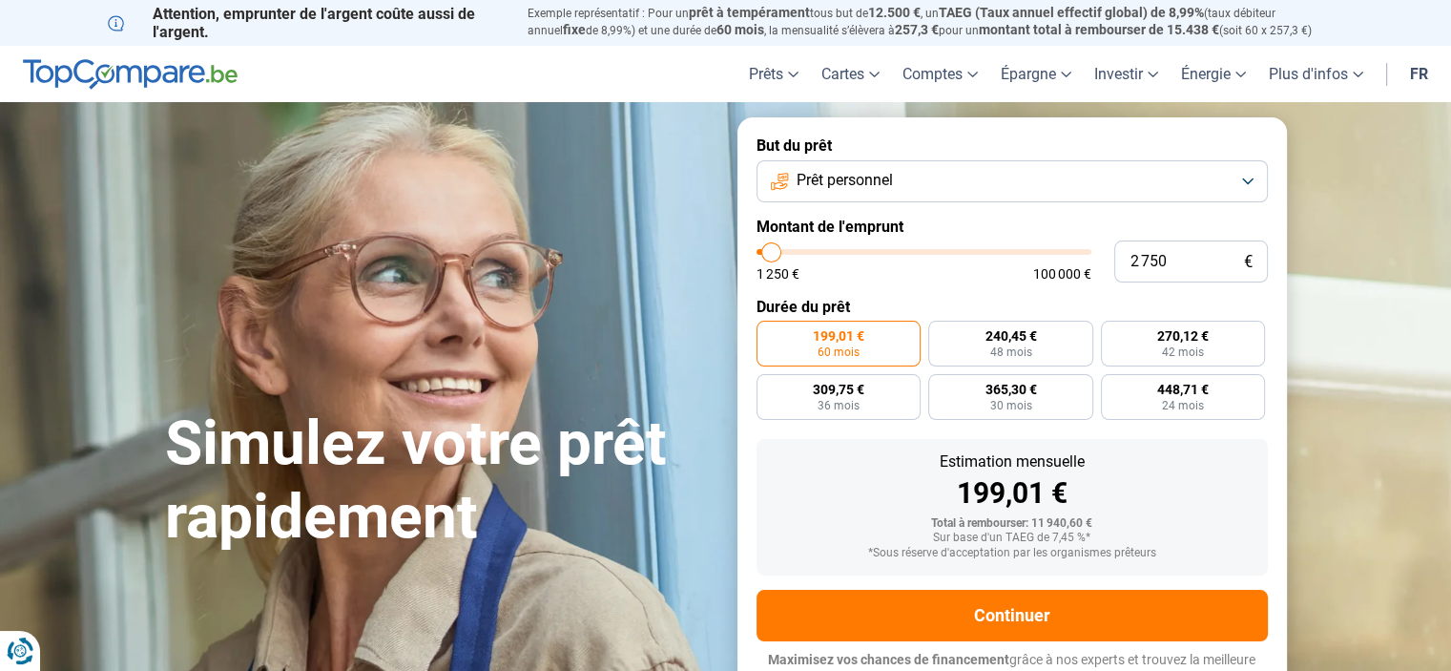
type input "3 000"
type input "3000"
type input "3 250"
type input "3250"
type input "3 500"
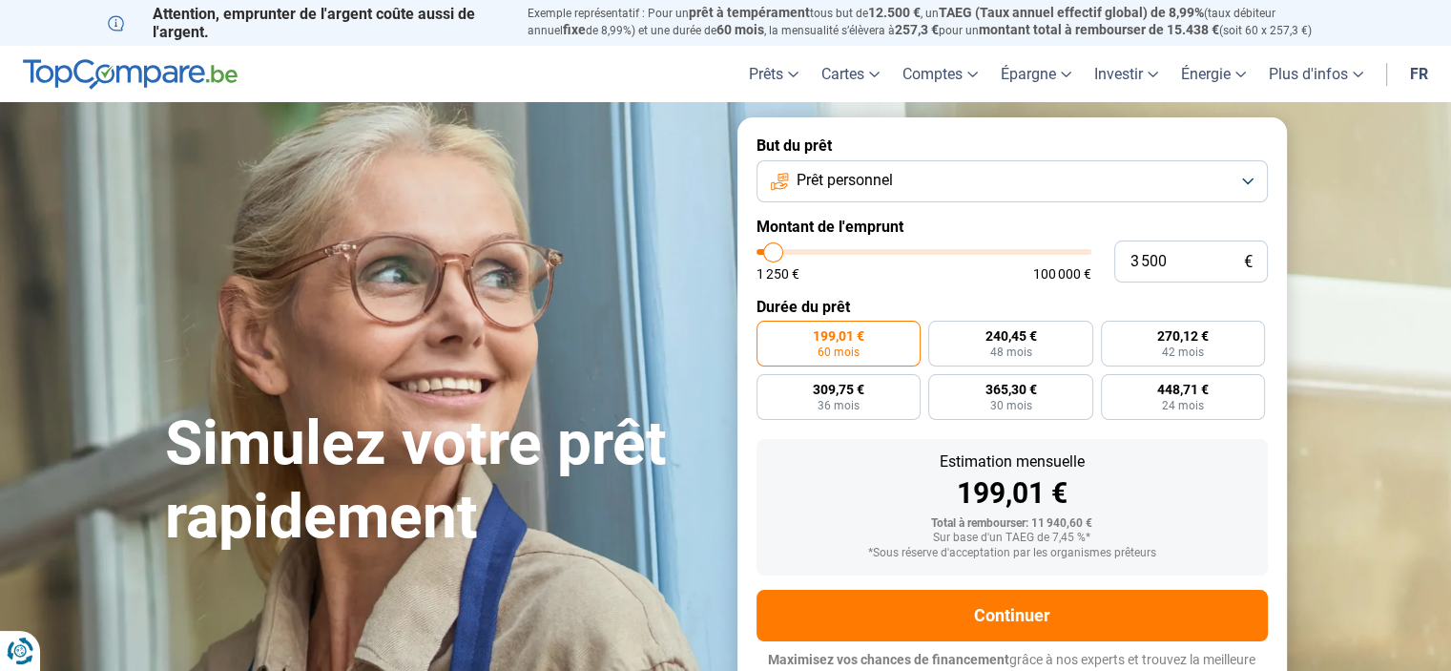
drag, startPoint x: 795, startPoint y: 252, endPoint x: 774, endPoint y: 255, distance: 21.2
type input "3500"
click at [774, 255] on input "range" at bounding box center [924, 252] width 335 height 6
radio input "true"
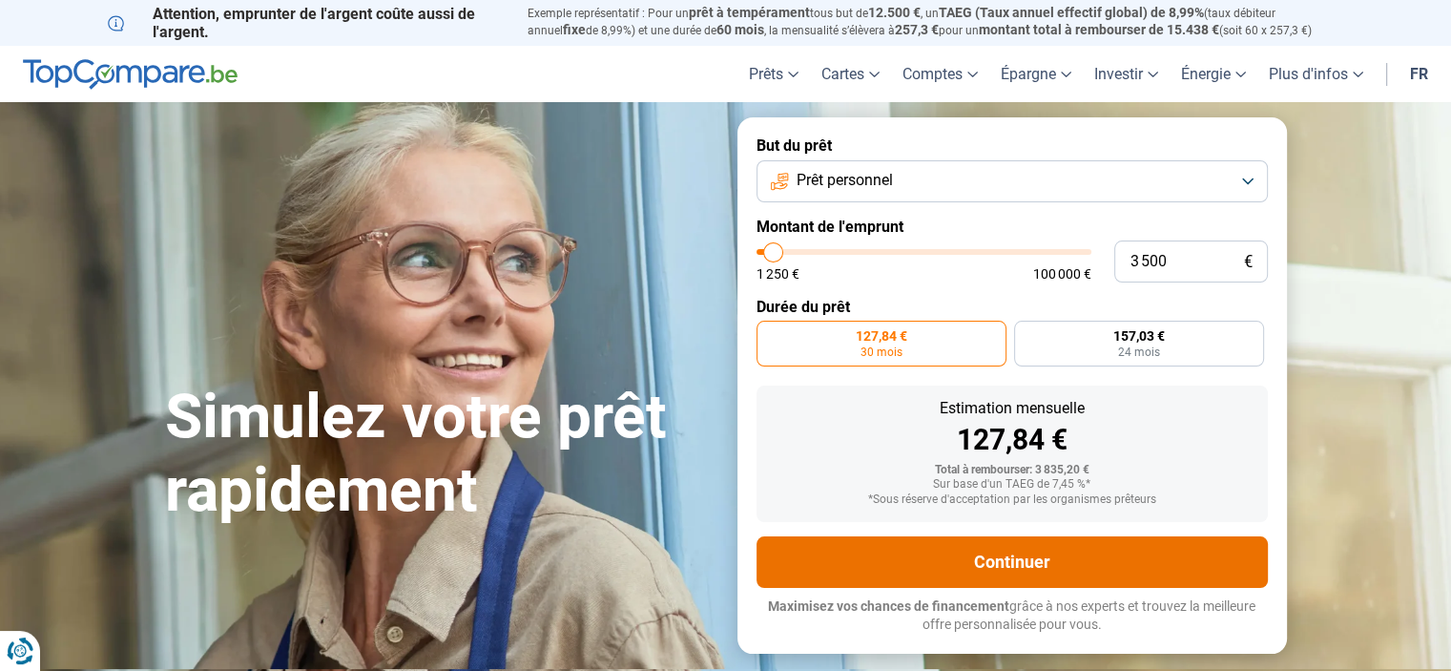
click at [1027, 563] on button "Continuer" at bounding box center [1012, 562] width 511 height 52
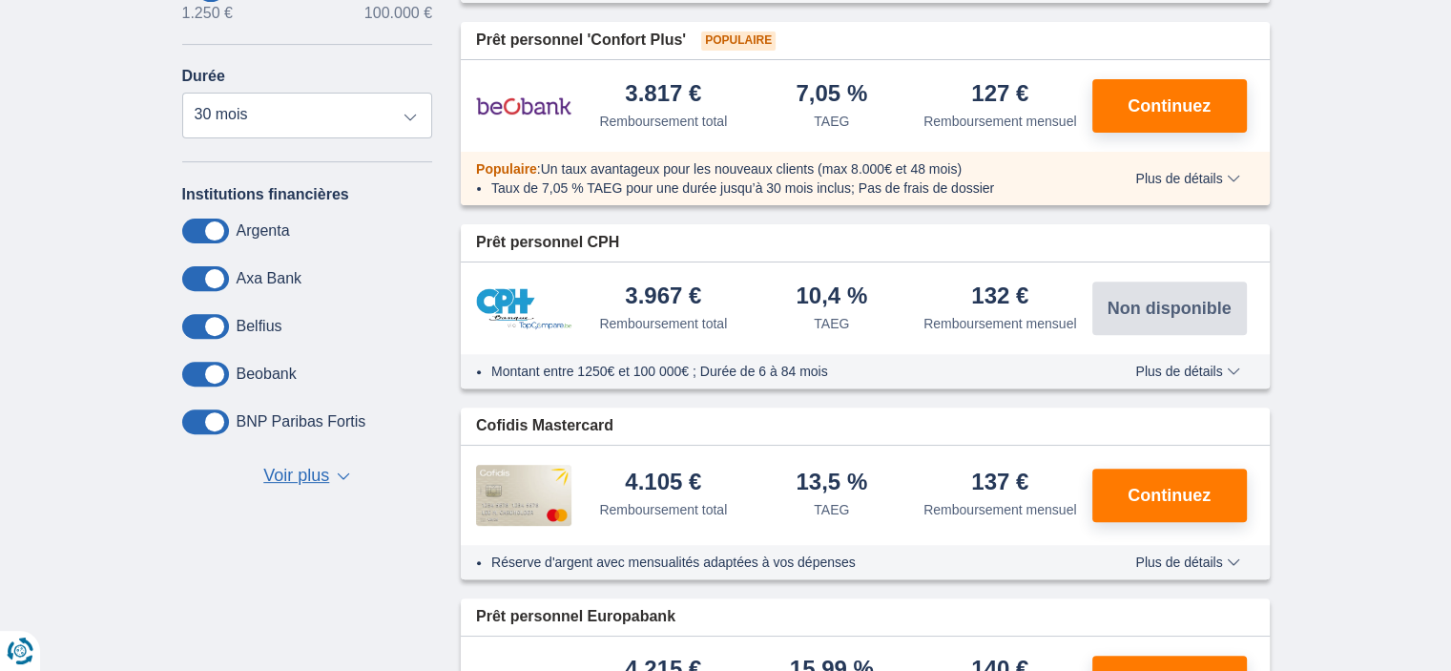
scroll to position [47, 0]
